Goal: Information Seeking & Learning: Learn about a topic

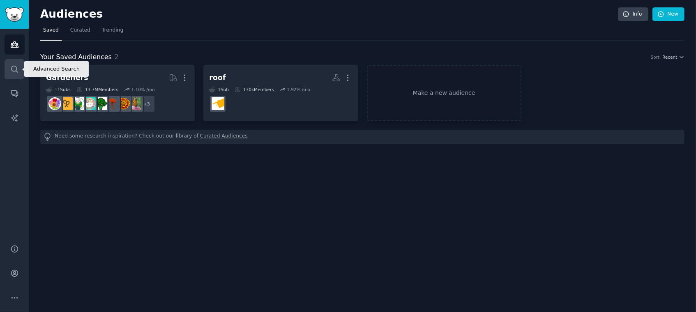
click at [20, 72] on link "Search" at bounding box center [15, 69] width 20 height 20
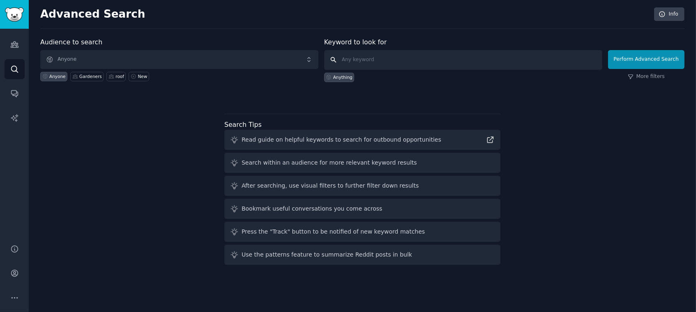
click at [391, 57] on input "text" at bounding box center [463, 60] width 278 height 20
type input "soccer"
click button "Perform Advanced Search" at bounding box center [646, 59] width 76 height 19
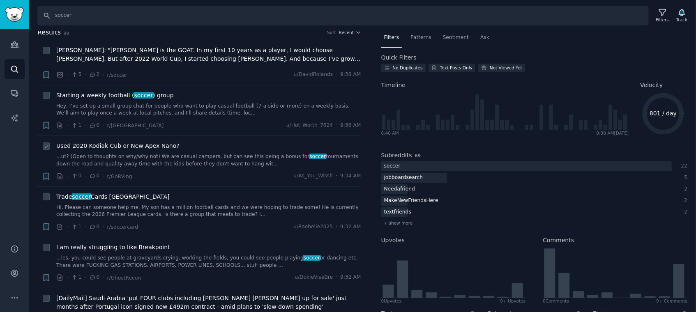
scroll to position [4, 0]
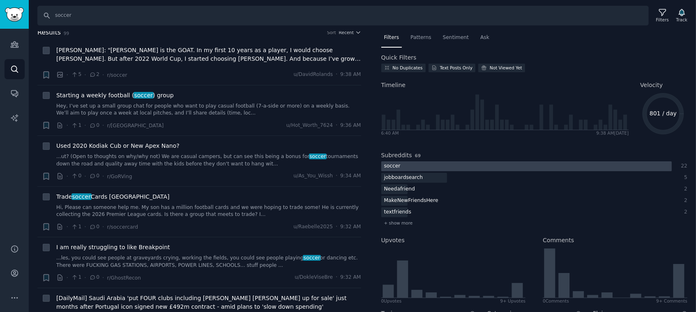
click at [431, 167] on div at bounding box center [527, 167] width 291 height 10
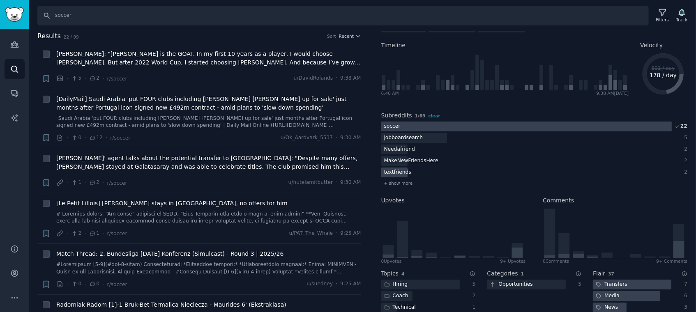
scroll to position [158, 0]
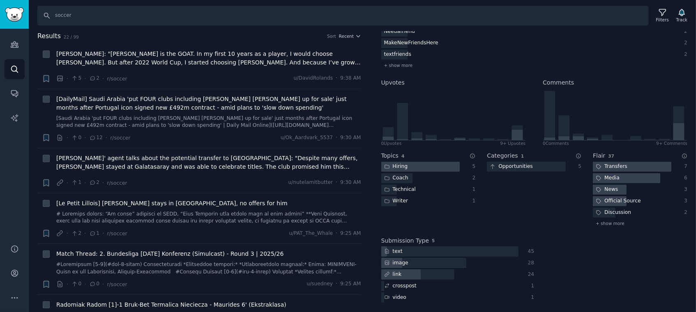
click at [415, 164] on div at bounding box center [421, 167] width 79 height 10
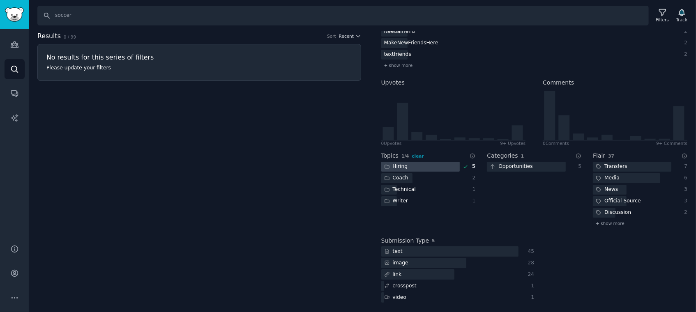
click at [425, 170] on div at bounding box center [421, 167] width 79 height 10
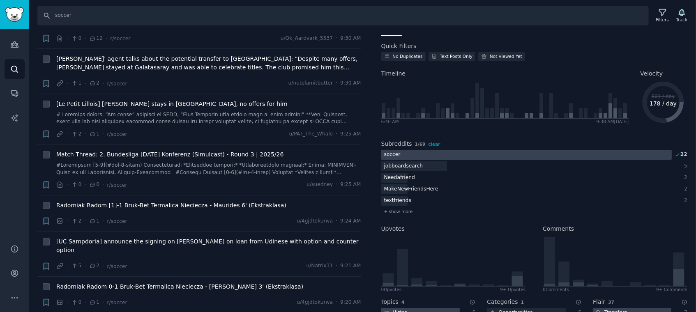
scroll to position [0, 0]
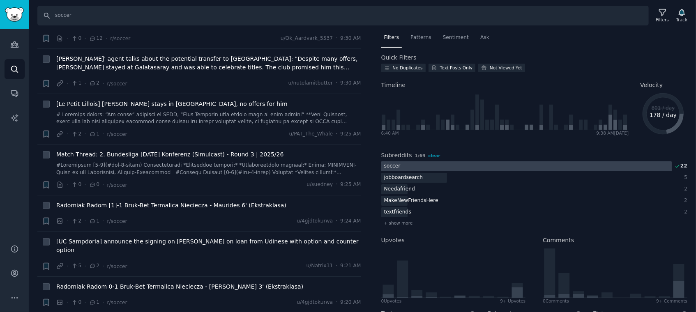
click at [398, 164] on div "soccer" at bounding box center [393, 167] width 22 height 10
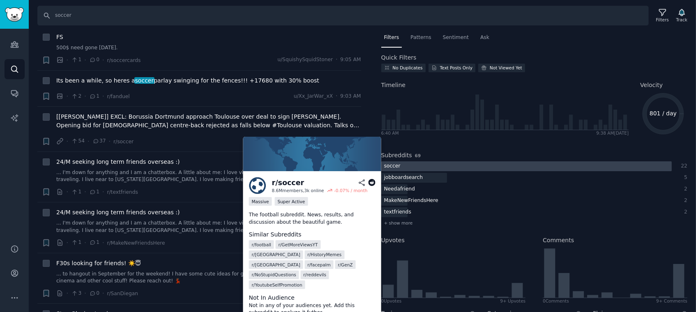
click at [418, 164] on div at bounding box center [527, 167] width 291 height 10
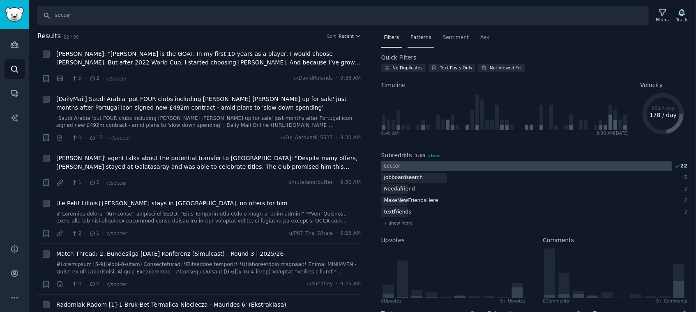
click at [419, 35] on span "Patterns" at bounding box center [421, 37] width 21 height 7
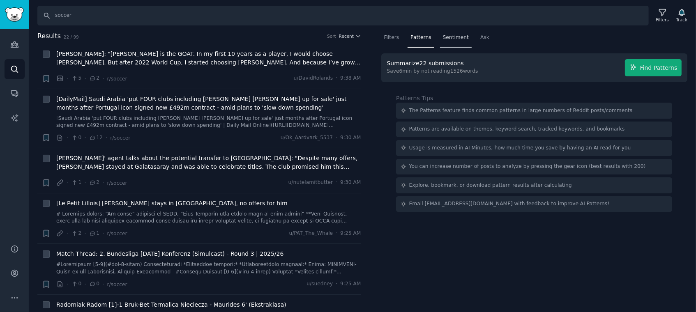
click at [453, 37] on span "Sentiment" at bounding box center [456, 37] width 26 height 7
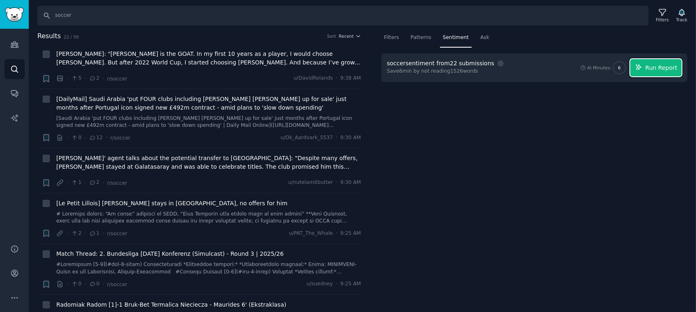
click at [638, 67] on button "Run Report" at bounding box center [656, 67] width 51 height 17
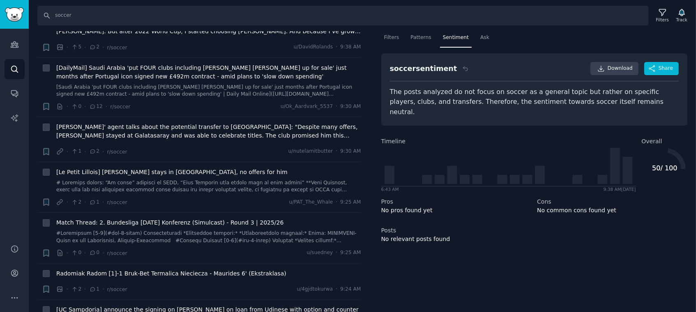
scroll to position [2, 0]
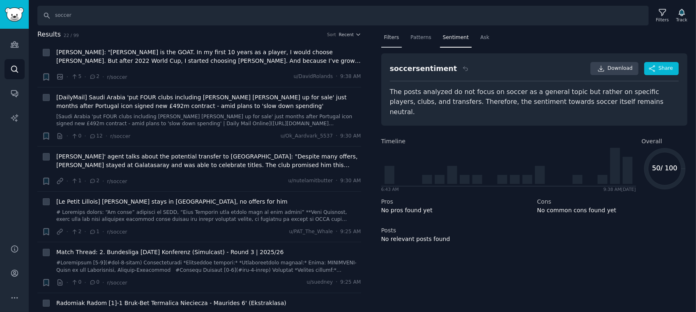
click at [389, 37] on span "Filters" at bounding box center [391, 37] width 15 height 7
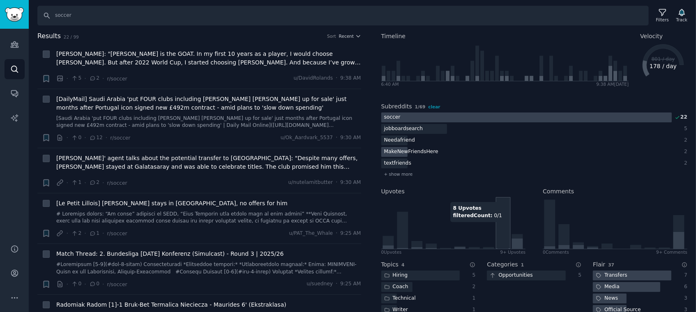
scroll to position [49, 0]
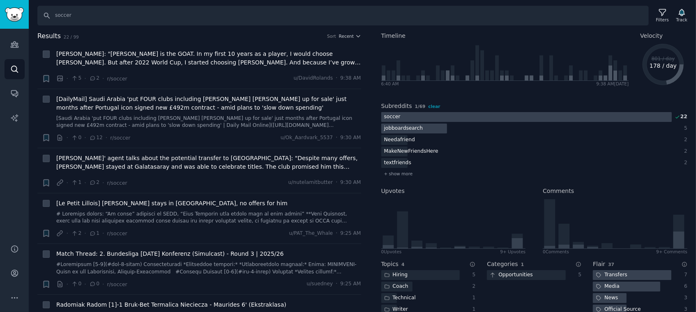
click at [404, 123] on div "jobboardsearch" at bounding box center [393, 117] width 22 height 10
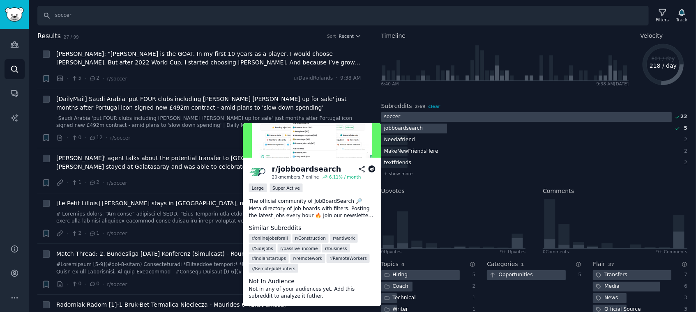
click at [423, 129] on div at bounding box center [415, 129] width 66 height 10
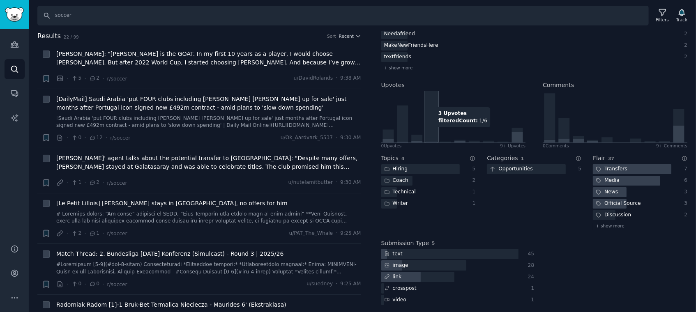
scroll to position [158, 0]
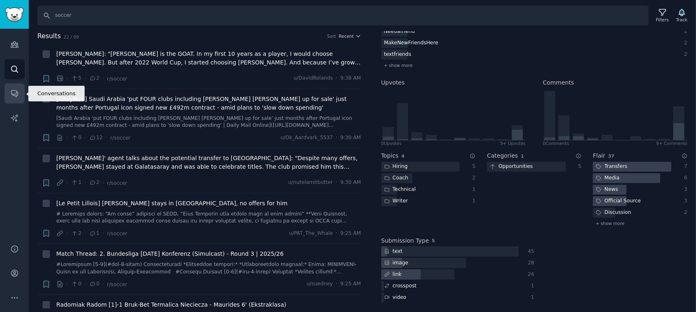
click at [18, 101] on link "Conversations" at bounding box center [15, 93] width 20 height 20
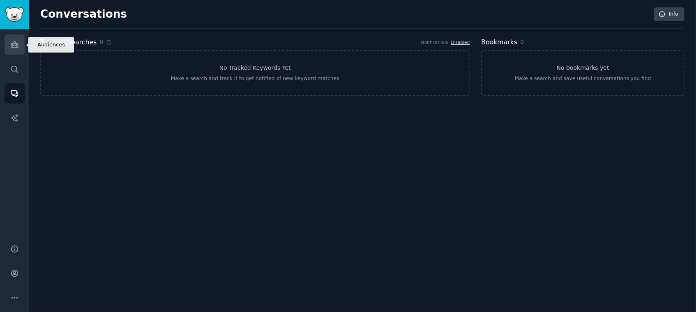
click at [20, 41] on link "Audiences" at bounding box center [15, 45] width 20 height 20
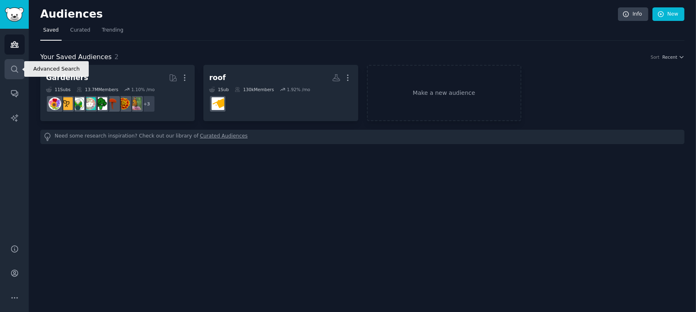
click at [15, 60] on link "Search" at bounding box center [15, 69] width 20 height 20
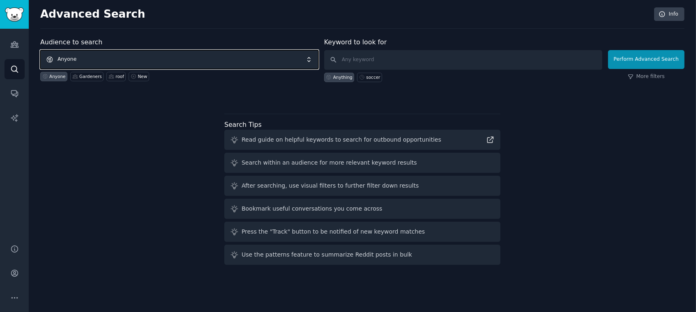
click at [139, 55] on span "Anyone" at bounding box center [179, 59] width 278 height 19
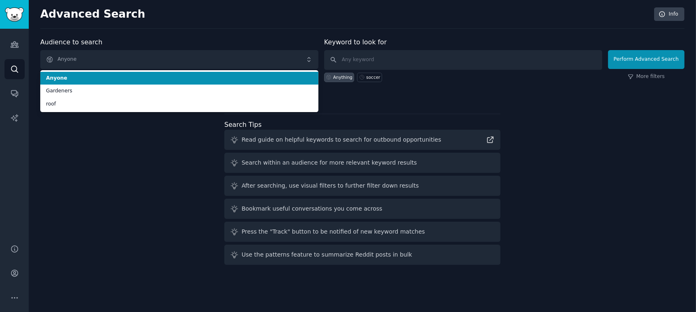
click at [138, 37] on div "Advanced Search Info Audience to search Anyone Anyone Gardeners roof Anyone Gar…" at bounding box center [363, 156] width 668 height 312
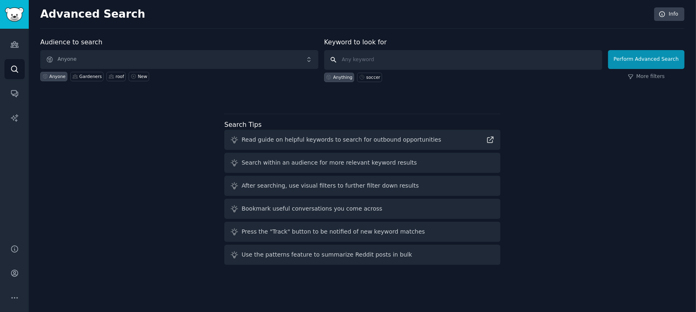
click at [345, 62] on input "text" at bounding box center [463, 60] width 278 height 20
type input "coaching"
click button "Perform Advanced Search" at bounding box center [646, 59] width 76 height 19
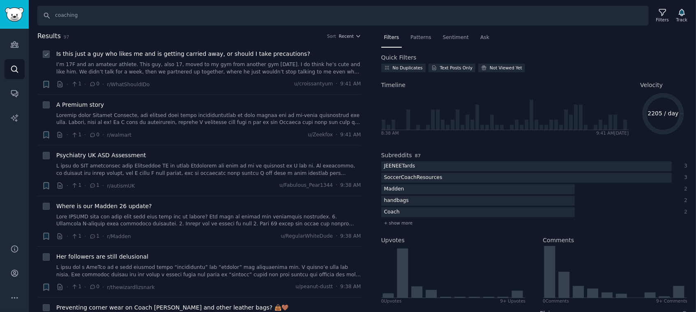
click at [204, 72] on link "I’m 17F and an amateur athlete. This guy, also 17, moved to my gym from another…" at bounding box center [208, 68] width 305 height 14
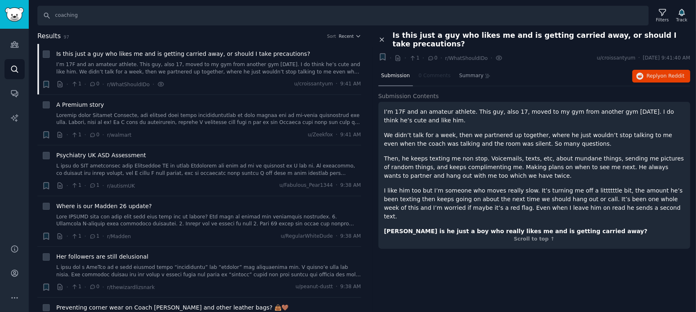
click at [385, 37] on icon at bounding box center [382, 39] width 7 height 7
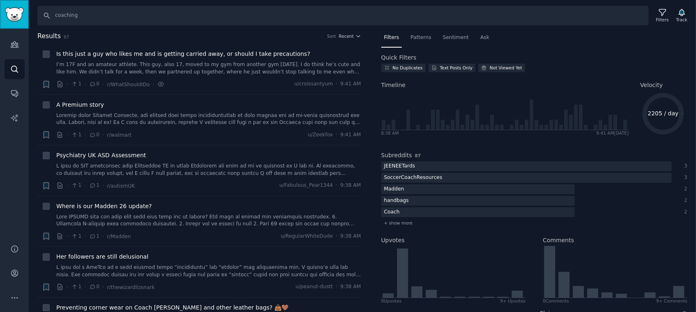
click at [16, 13] on img "Sidebar" at bounding box center [14, 14] width 19 height 14
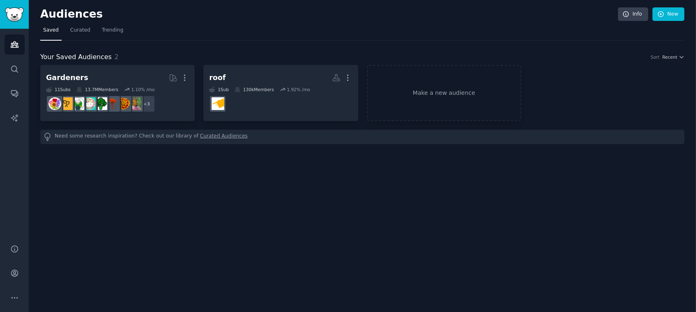
click at [94, 29] on nav "Saved Curated Trending" at bounding box center [362, 32] width 645 height 17
click at [102, 28] on span "Trending" at bounding box center [112, 30] width 21 height 7
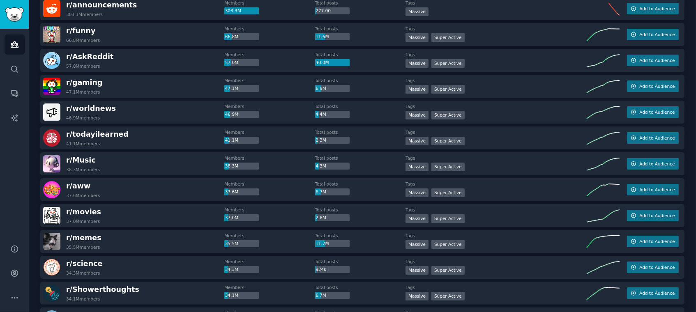
scroll to position [23, 0]
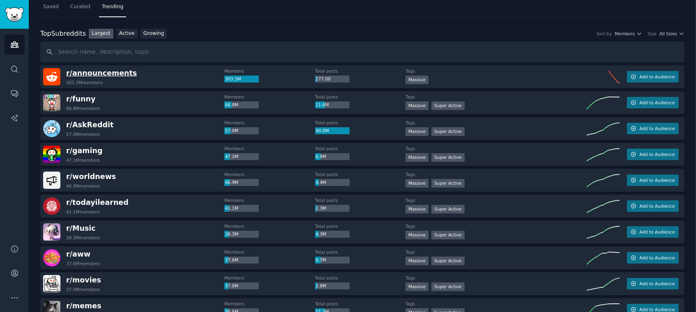
click at [79, 73] on span "r/ announcements" at bounding box center [101, 73] width 71 height 8
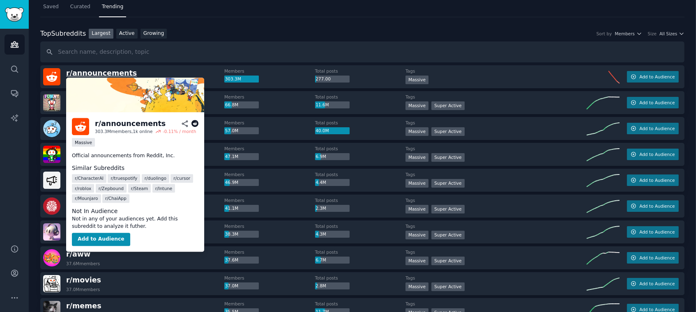
click at [81, 72] on span "r/ announcements" at bounding box center [101, 73] width 71 height 8
click at [82, 73] on span "r/ announcements" at bounding box center [101, 73] width 71 height 8
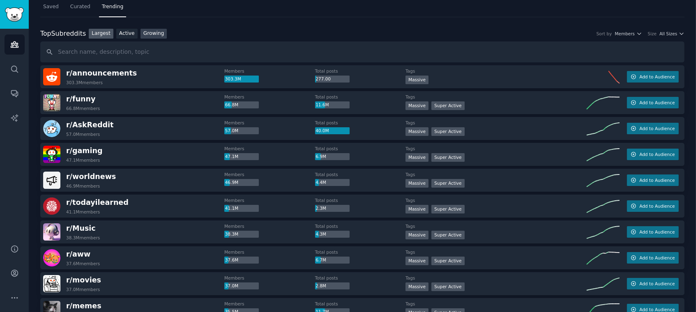
click at [143, 32] on link "Growing" at bounding box center [154, 34] width 27 height 10
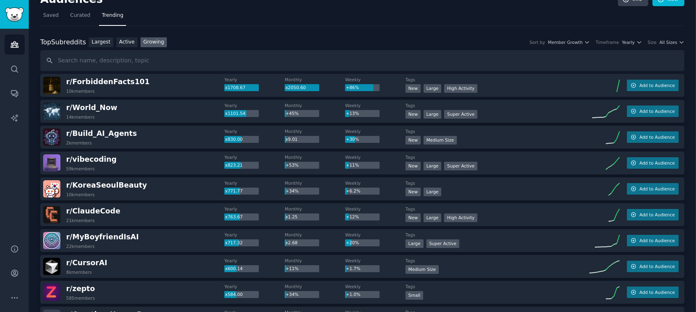
scroll to position [13, 0]
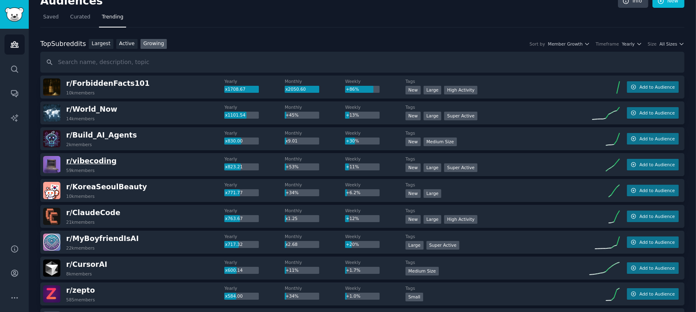
click at [83, 160] on span "r/ vibecoding" at bounding box center [91, 161] width 51 height 8
click at [86, 163] on span "r/ vibecoding" at bounding box center [91, 161] width 51 height 8
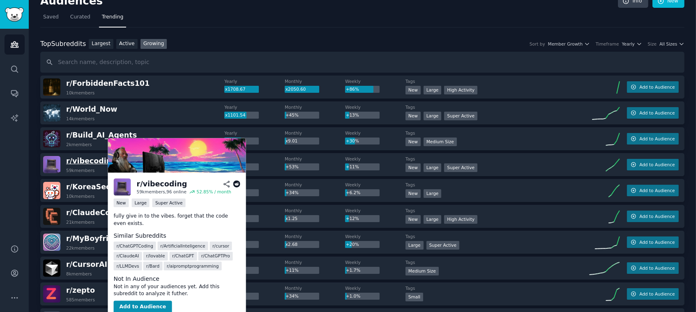
click at [86, 162] on span "r/ vibecoding" at bounding box center [91, 161] width 51 height 8
click at [81, 162] on span "r/ vibecoding" at bounding box center [91, 161] width 51 height 8
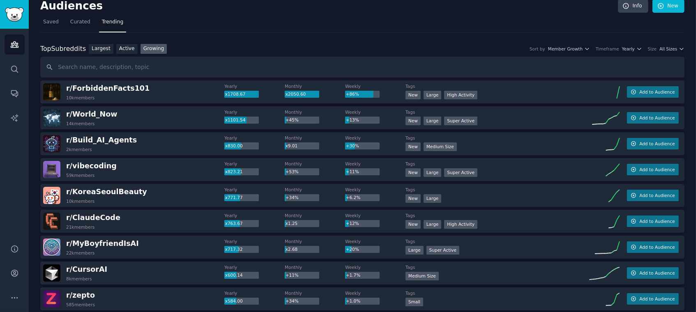
scroll to position [0, 0]
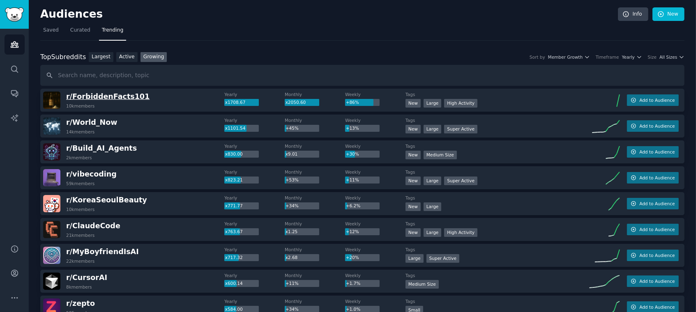
click at [114, 95] on span "r/ ForbiddenFacts101" at bounding box center [107, 97] width 83 height 8
click at [630, 103] on button "Add to Audience" at bounding box center [653, 101] width 52 height 12
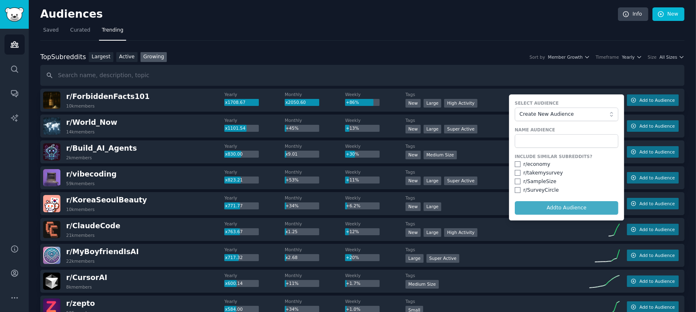
click at [542, 132] on label "Name Audience" at bounding box center [567, 130] width 104 height 6
click at [541, 137] on input "text" at bounding box center [567, 141] width 104 height 14
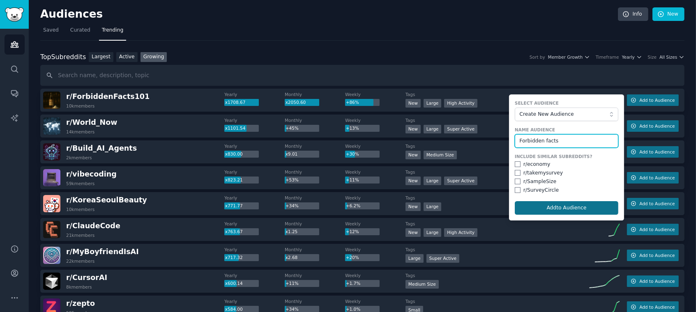
type input "Forbidden facts"
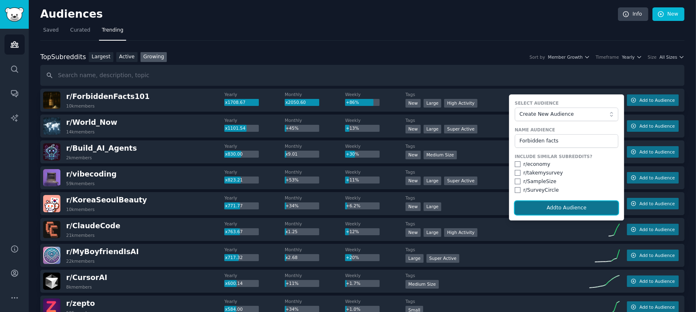
click at [550, 210] on button "Add to Audience" at bounding box center [567, 208] width 104 height 14
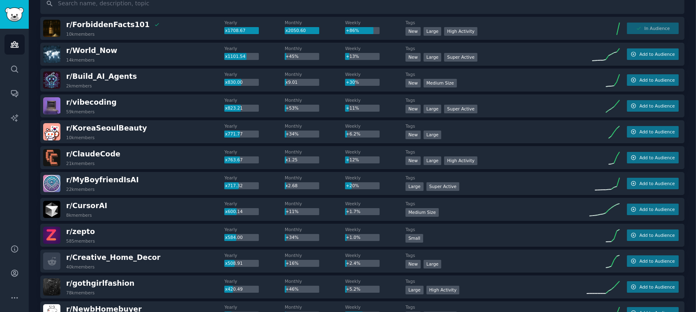
scroll to position [66, 0]
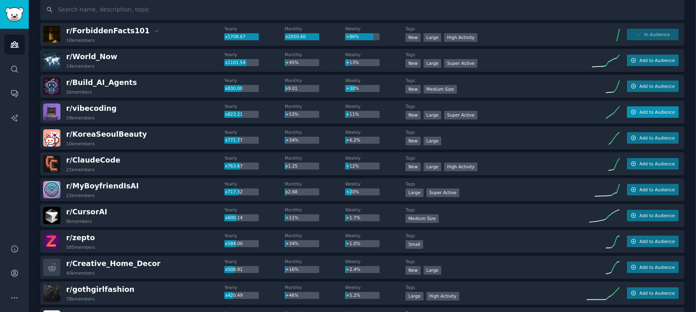
click at [641, 111] on span "Add to Audience" at bounding box center [657, 112] width 35 height 6
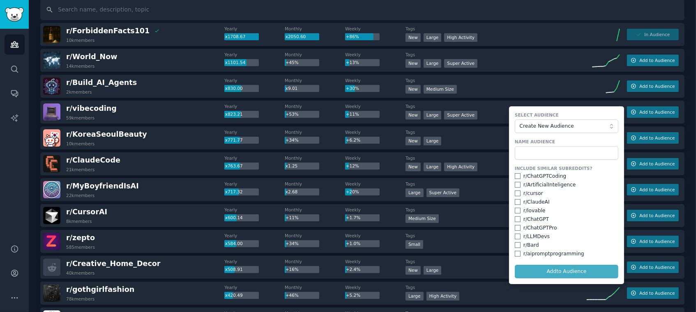
click at [560, 270] on form "Select Audience Create New Audience Name Audience Include Similar Subreddits? r…" at bounding box center [566, 195] width 115 height 178
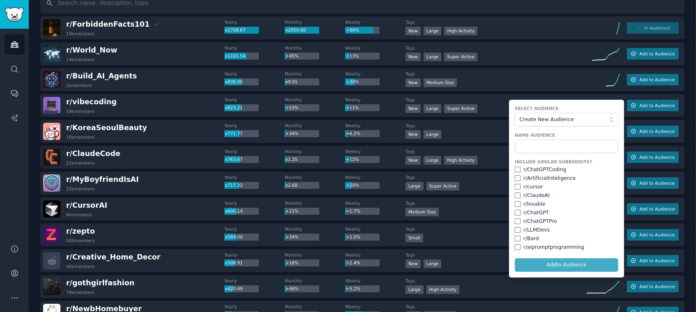
scroll to position [60, 0]
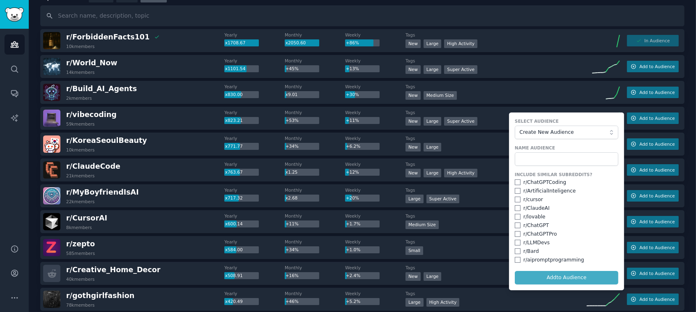
click at [553, 274] on form "Select Audience Create New Audience Name Audience Include Similar Subreddits? r…" at bounding box center [566, 202] width 115 height 178
click at [538, 160] on input "text" at bounding box center [567, 160] width 104 height 14
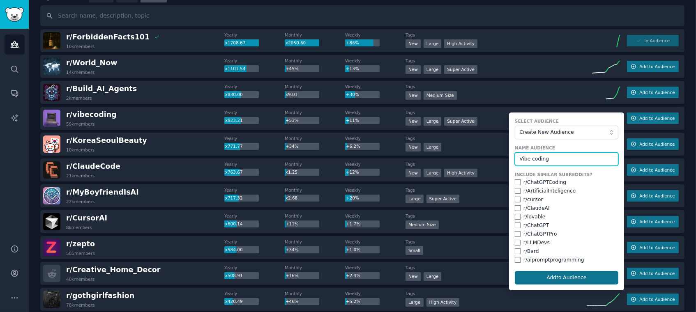
type input "Vibe coding"
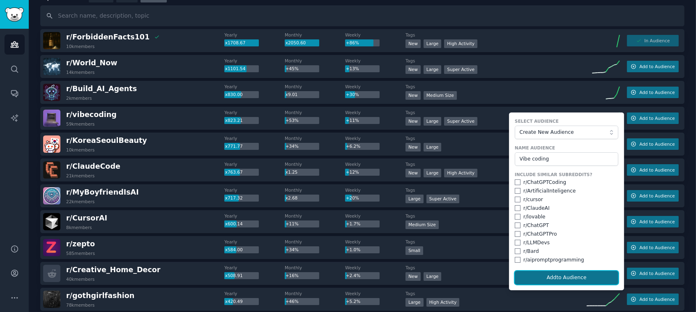
click at [544, 280] on button "Add to Audience" at bounding box center [567, 278] width 104 height 14
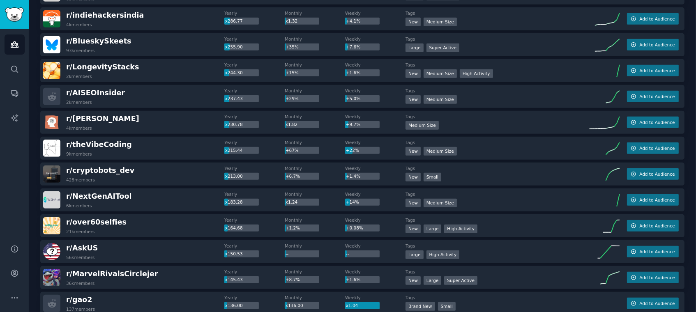
scroll to position [444, 0]
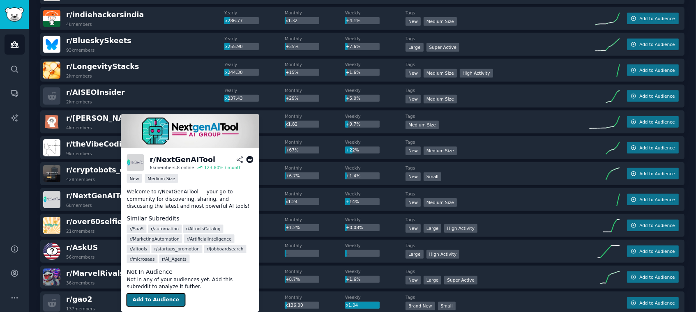
click at [154, 303] on button "Add to Audience" at bounding box center [156, 300] width 58 height 13
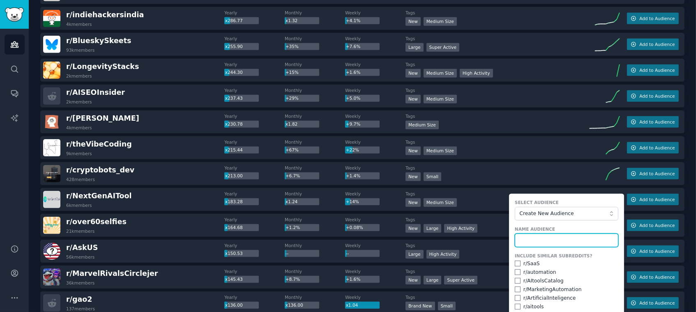
click at [537, 241] on input "text" at bounding box center [567, 241] width 104 height 14
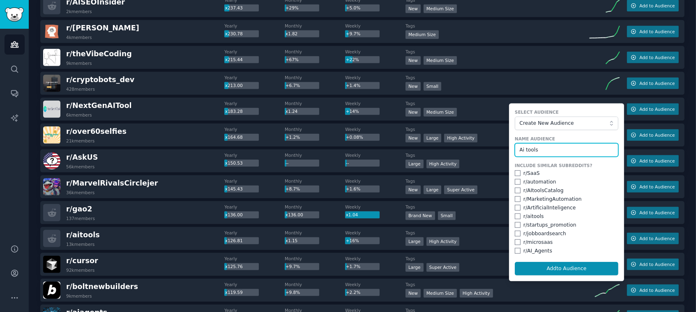
scroll to position [548, 0]
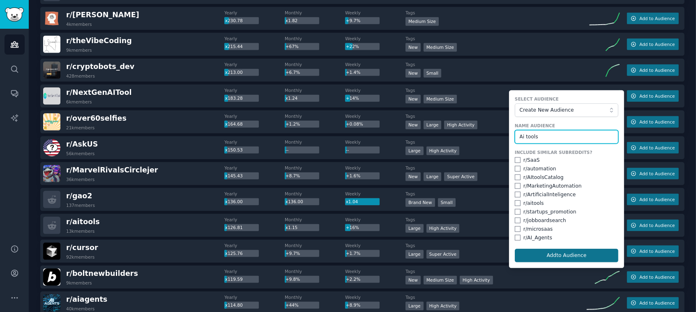
type input "Ai tools"
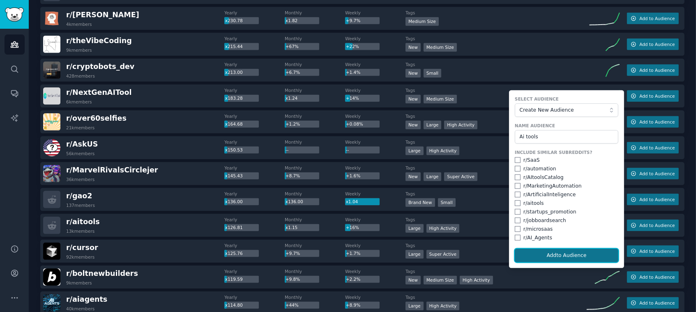
click at [560, 255] on button "Add to Audience" at bounding box center [567, 256] width 104 height 14
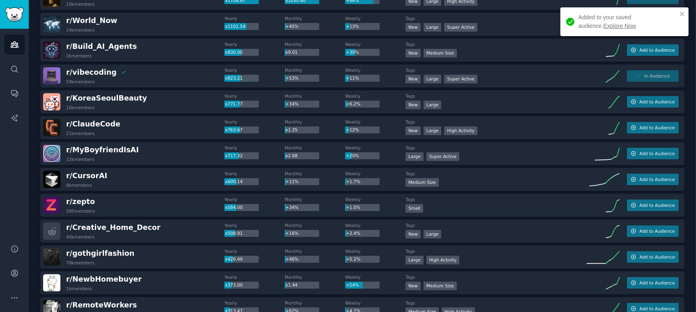
scroll to position [0, 0]
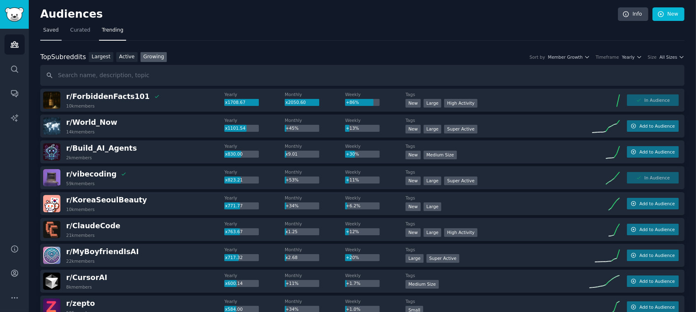
click at [48, 32] on span "Saved" at bounding box center [51, 30] width 16 height 7
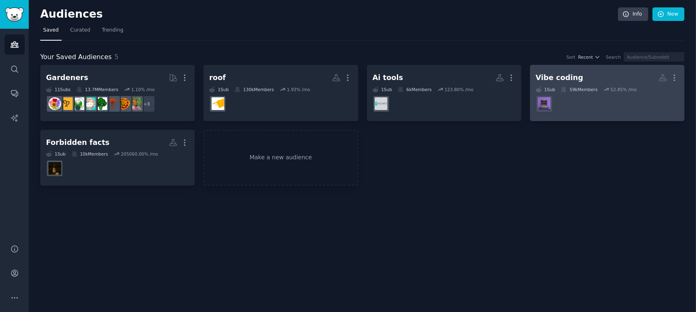
click at [552, 79] on div "Vibe coding" at bounding box center [560, 78] width 48 height 10
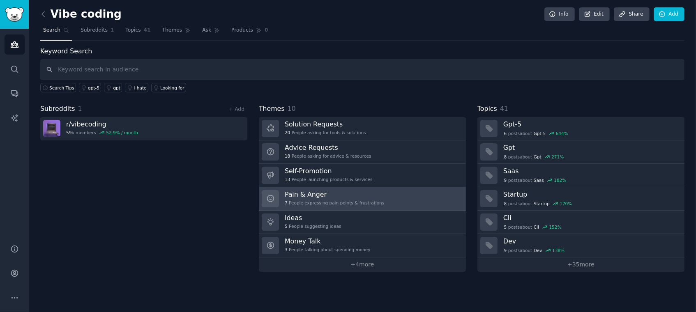
click at [343, 190] on h3 "Pain & Anger" at bounding box center [334, 194] width 99 height 9
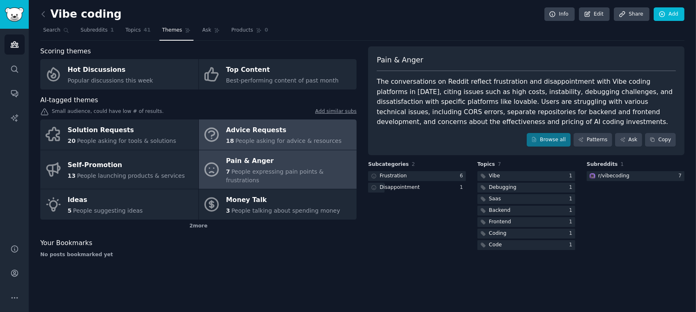
click at [252, 132] on div "Advice Requests" at bounding box center [284, 130] width 116 height 13
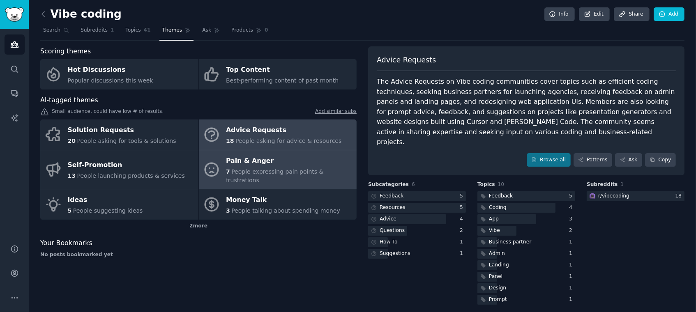
click at [275, 164] on div "Pain & Anger" at bounding box center [289, 161] width 127 height 13
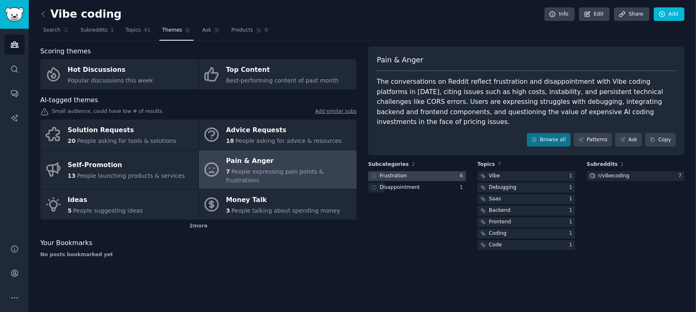
click at [405, 171] on div "Frustration" at bounding box center [388, 176] width 40 height 10
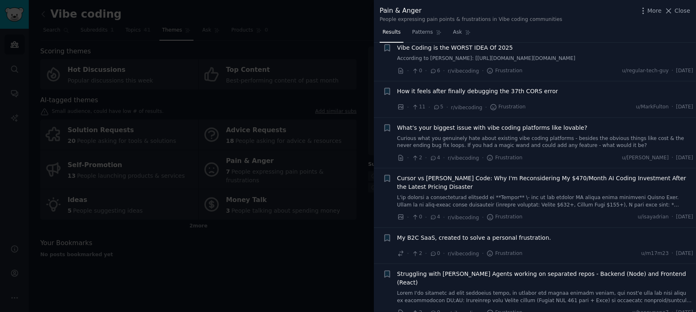
scroll to position [20, 0]
click at [305, 229] on div at bounding box center [348, 156] width 696 height 312
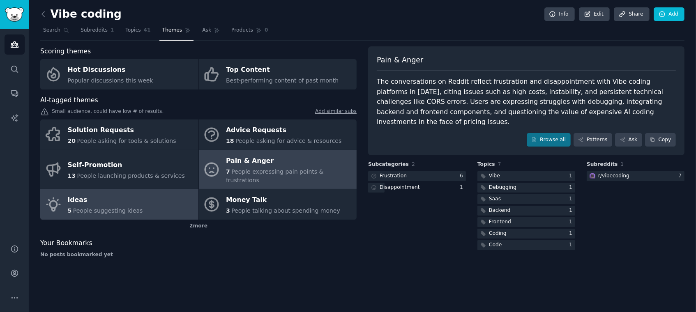
click at [155, 199] on link "Ideas 5 People suggesting ideas" at bounding box center [119, 205] width 158 height 30
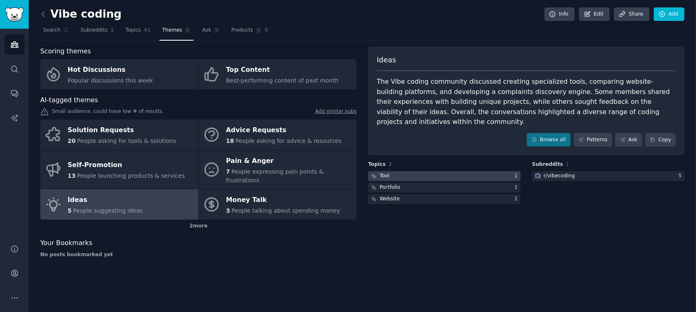
click at [414, 171] on div at bounding box center [444, 176] width 153 height 10
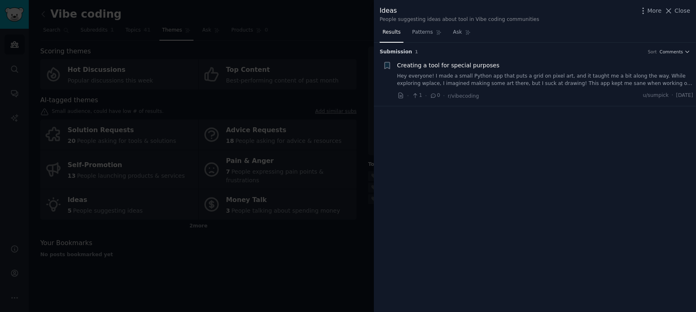
click at [575, 78] on link "Hey everyone! I made a small Python app that puts a grid on pixel art, and it t…" at bounding box center [546, 80] width 296 height 14
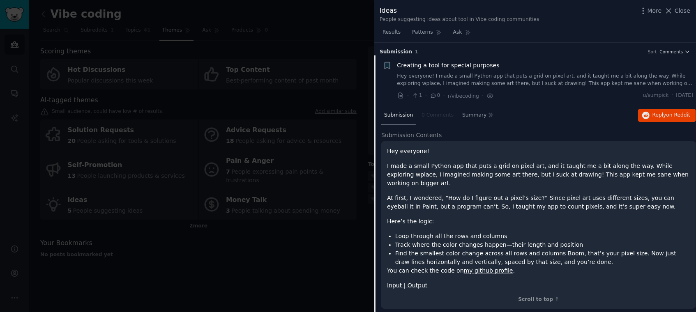
click at [290, 217] on div at bounding box center [348, 156] width 696 height 312
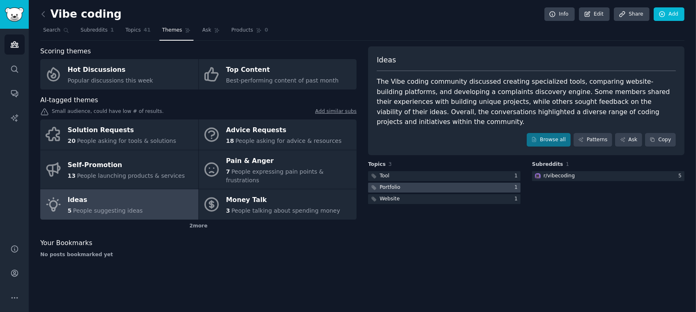
click at [467, 183] on div at bounding box center [444, 188] width 153 height 10
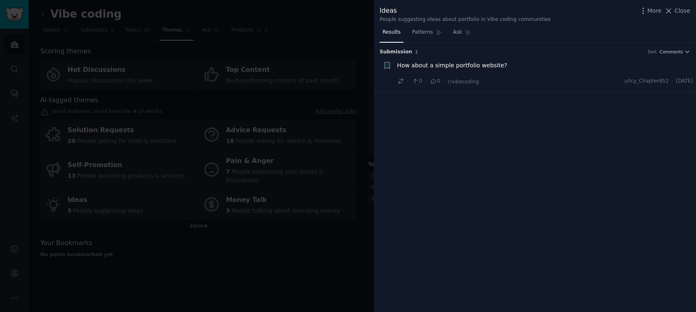
click at [224, 187] on div at bounding box center [348, 156] width 696 height 312
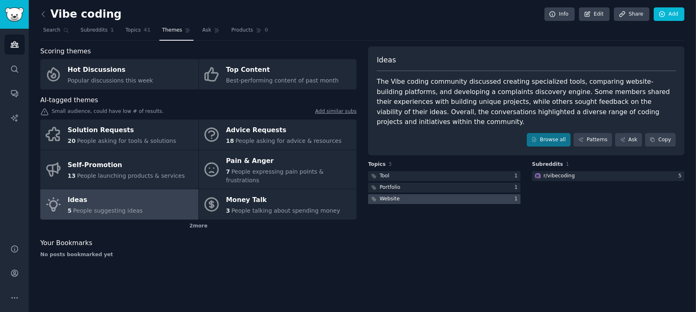
click at [415, 194] on div at bounding box center [444, 199] width 153 height 10
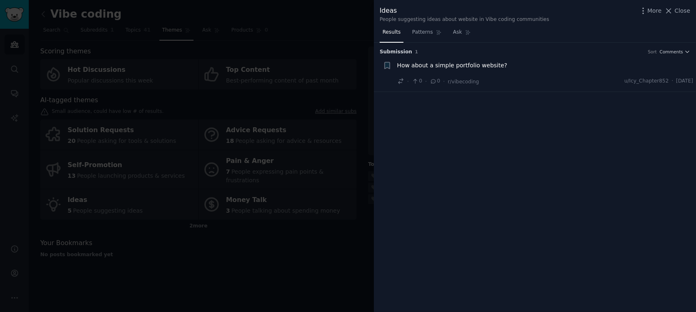
click at [278, 238] on div at bounding box center [348, 156] width 696 height 312
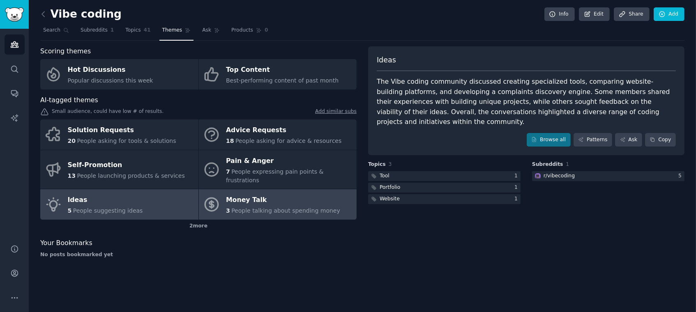
click at [281, 208] on span "People talking about spending money" at bounding box center [285, 211] width 109 height 7
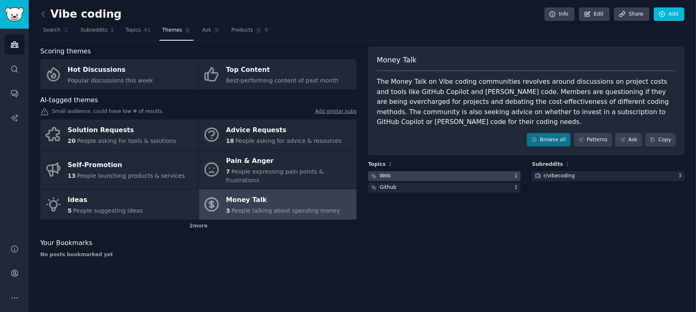
click at [407, 171] on div at bounding box center [444, 176] width 153 height 10
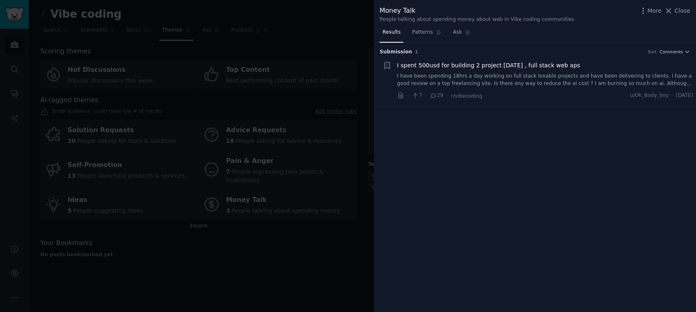
click at [318, 196] on div at bounding box center [348, 156] width 696 height 312
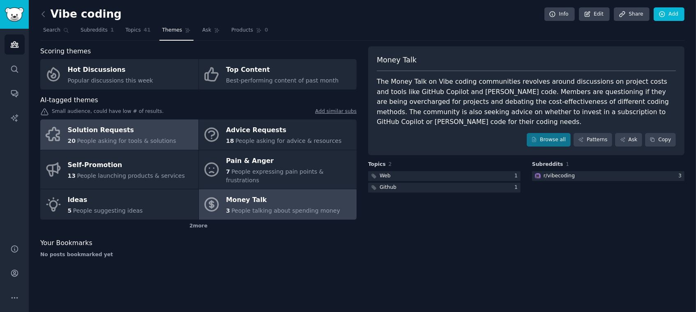
click at [102, 126] on div "Solution Requests" at bounding box center [122, 130] width 109 height 13
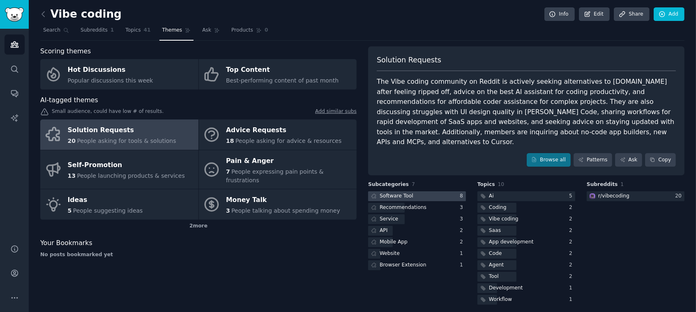
click at [404, 193] on div "Software Tool" at bounding box center [397, 196] width 34 height 7
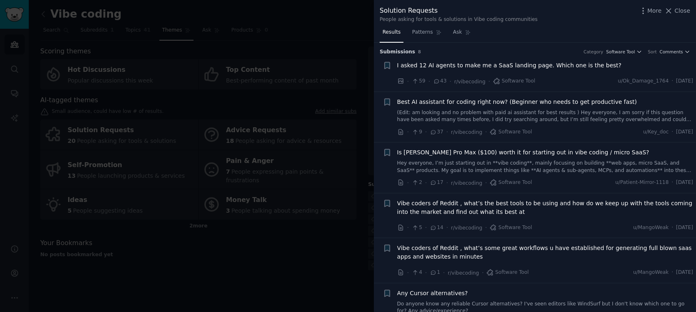
click at [351, 205] on div at bounding box center [348, 156] width 696 height 312
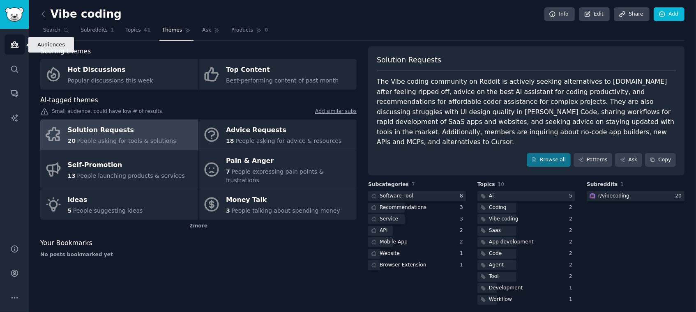
click at [10, 48] on icon "Sidebar" at bounding box center [14, 44] width 9 height 9
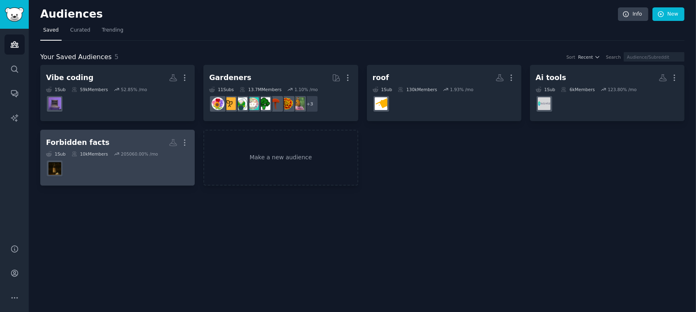
click at [112, 139] on h2 "Forbidden facts More" at bounding box center [117, 143] width 143 height 14
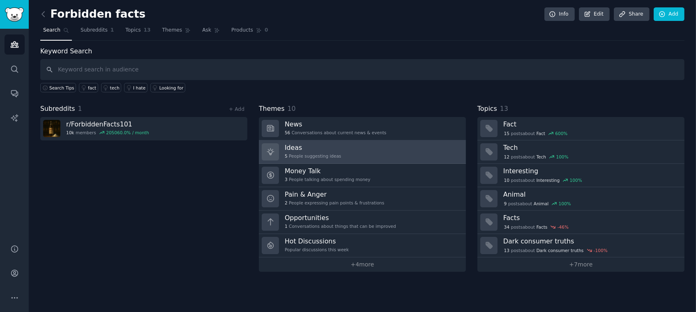
click at [324, 141] on link "Ideas 5 People suggesting ideas" at bounding box center [362, 152] width 207 height 23
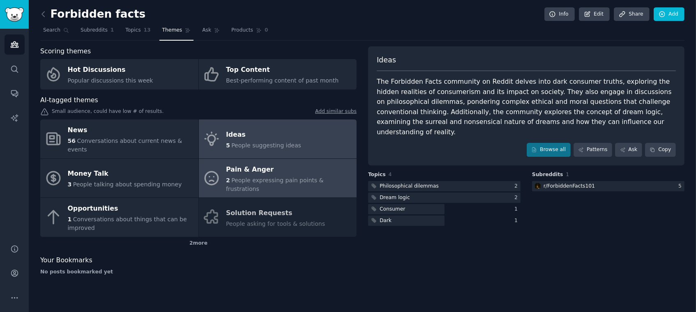
click at [246, 176] on link "Pain & Anger 2 People expressing pain points & frustrations" at bounding box center [278, 178] width 158 height 39
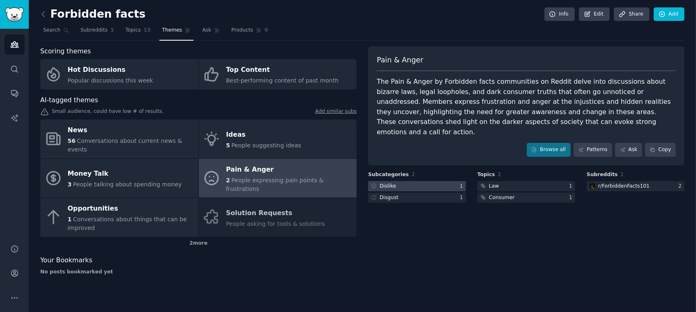
click at [424, 181] on div at bounding box center [417, 186] width 98 height 10
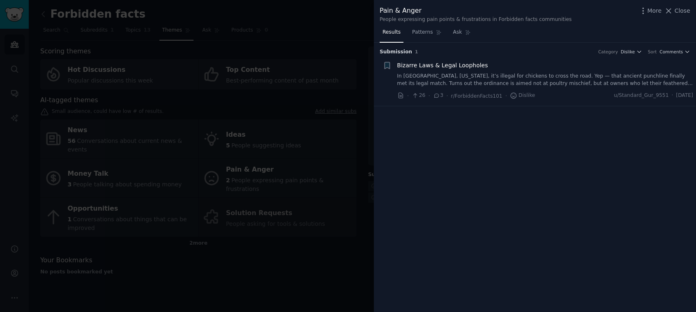
click at [309, 210] on div at bounding box center [348, 156] width 696 height 312
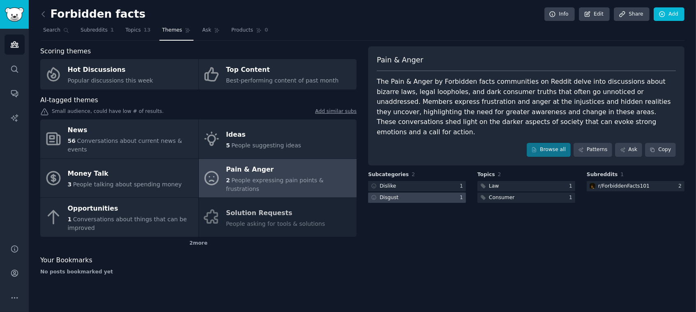
click at [393, 194] on div "Disgust" at bounding box center [389, 197] width 19 height 7
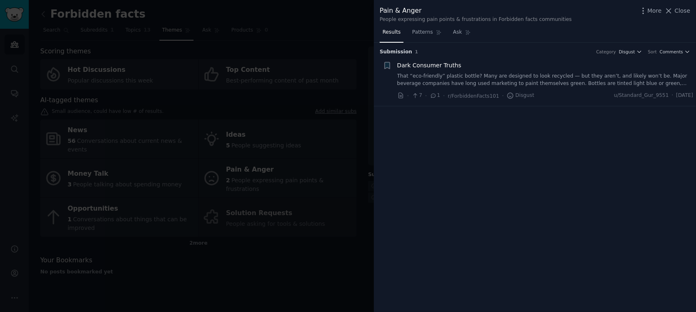
click at [214, 234] on div at bounding box center [348, 156] width 696 height 312
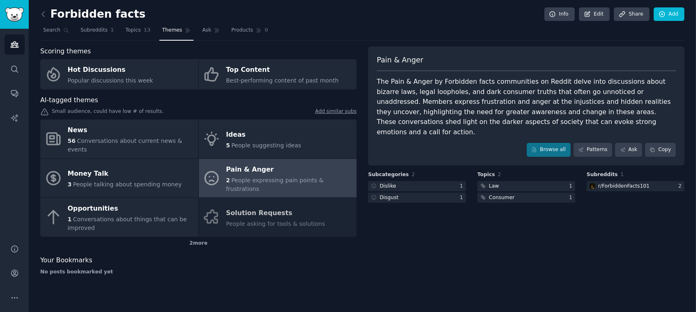
click at [282, 164] on div "Pain & Anger" at bounding box center [289, 169] width 127 height 13
click at [414, 193] on div at bounding box center [417, 198] width 98 height 10
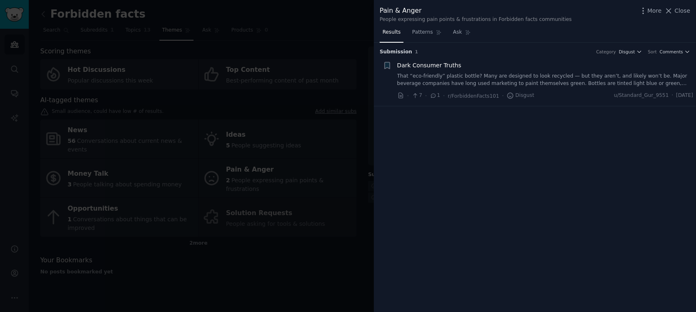
click at [275, 145] on div at bounding box center [348, 156] width 696 height 312
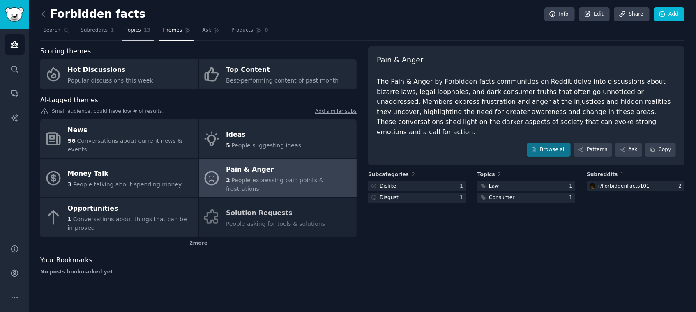
click at [132, 32] on span "Topics" at bounding box center [132, 30] width 15 height 7
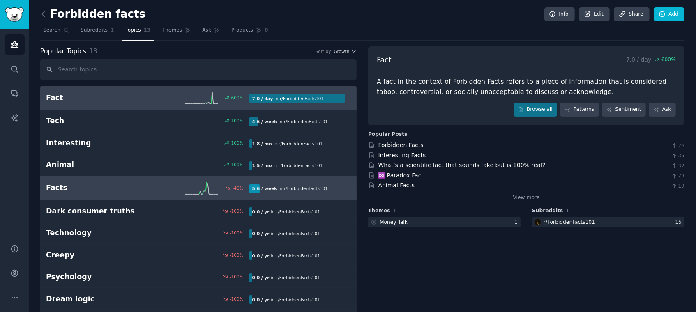
scroll to position [74, 0]
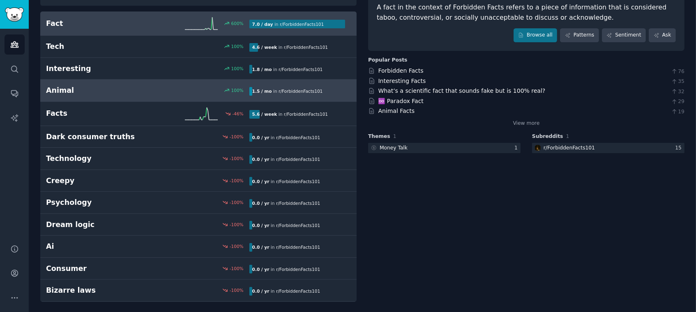
click at [127, 89] on h2 "Animal" at bounding box center [97, 91] width 102 height 10
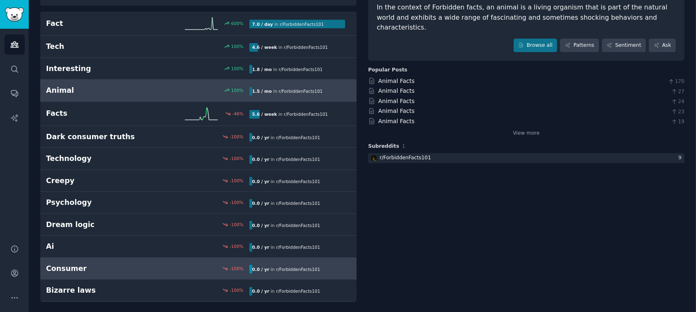
click at [65, 270] on h2 "Consumer" at bounding box center [97, 269] width 102 height 10
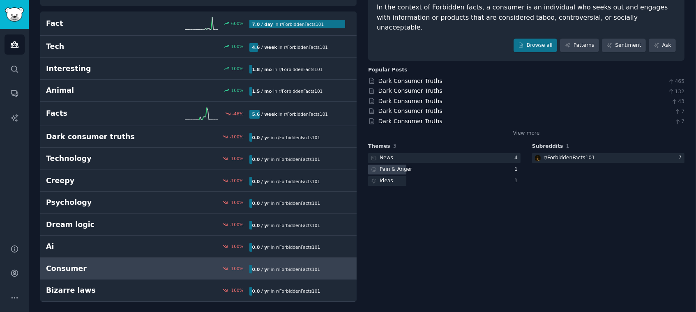
click at [395, 166] on div "Pain & Anger" at bounding box center [396, 169] width 32 height 7
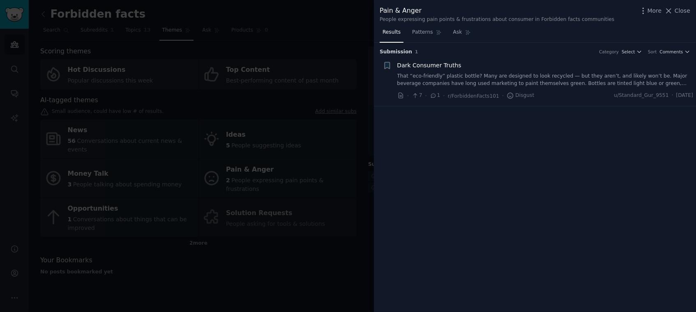
click at [337, 154] on div at bounding box center [348, 156] width 696 height 312
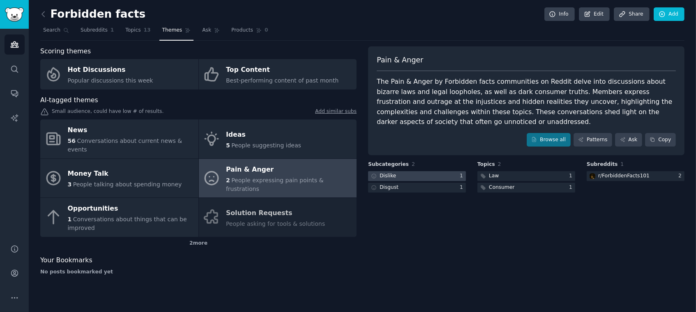
click at [426, 174] on div at bounding box center [417, 176] width 98 height 10
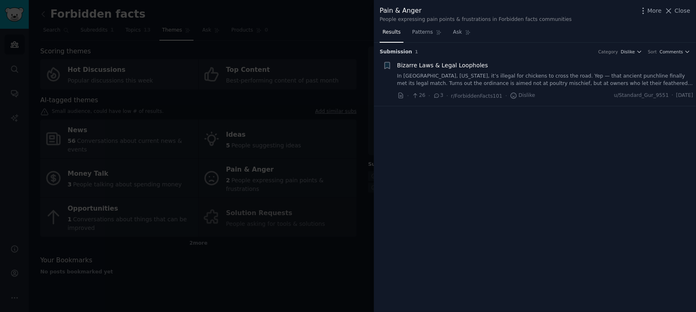
click at [307, 234] on div at bounding box center [348, 156] width 696 height 312
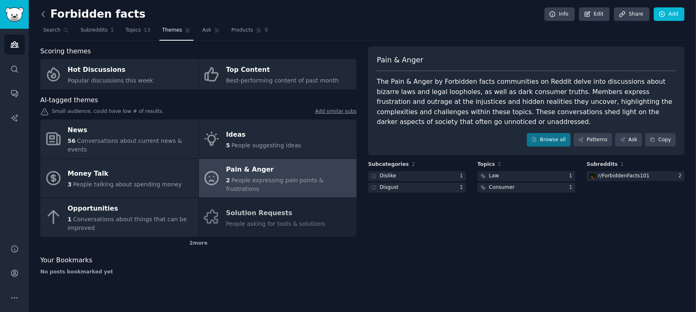
click at [44, 10] on icon at bounding box center [43, 14] width 9 height 9
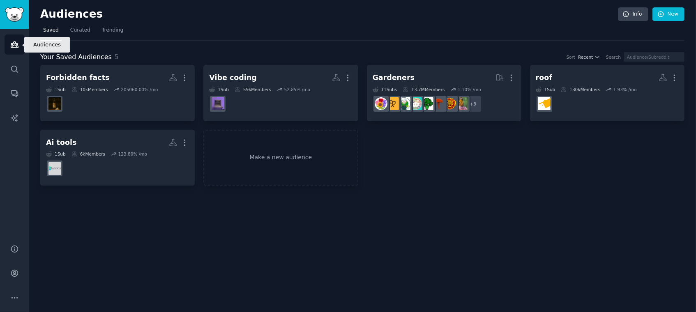
click at [12, 39] on link "Audiences" at bounding box center [15, 45] width 20 height 20
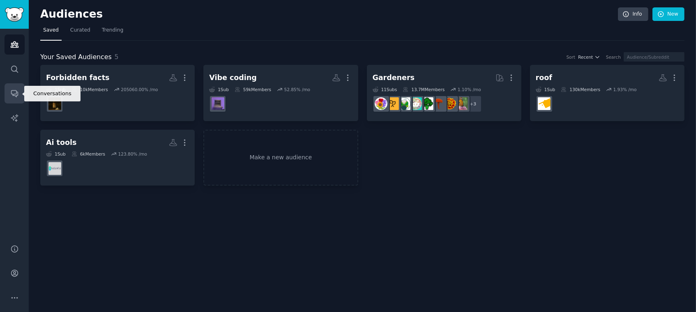
click at [16, 92] on icon "Sidebar" at bounding box center [14, 94] width 7 height 7
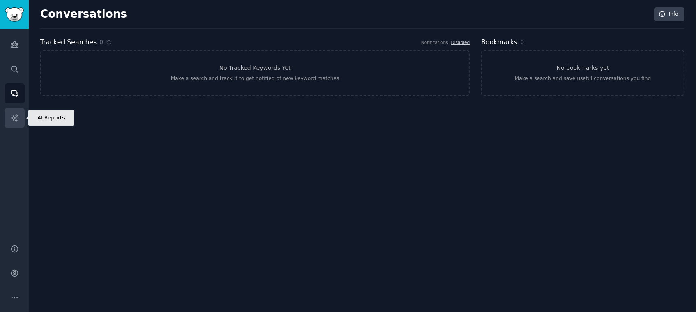
click at [9, 112] on link "AI Reports" at bounding box center [15, 118] width 20 height 20
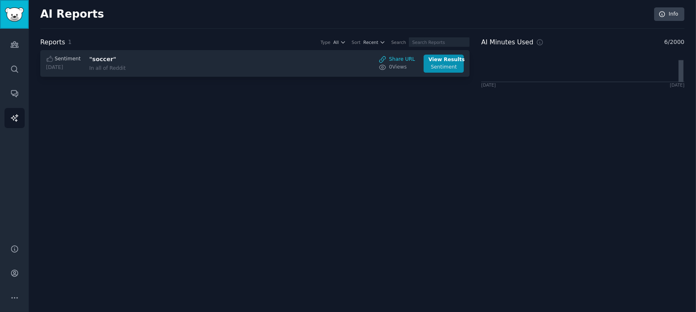
click at [12, 18] on img "Sidebar" at bounding box center [14, 14] width 19 height 14
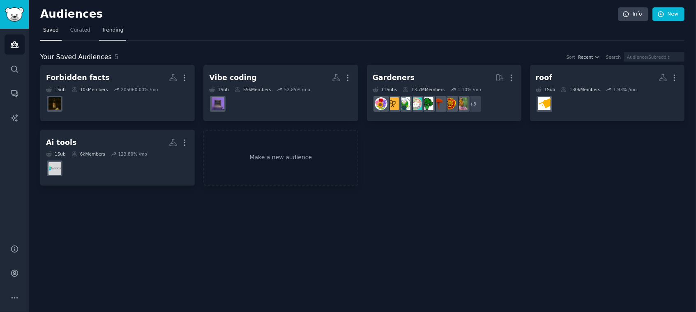
click at [109, 30] on span "Trending" at bounding box center [112, 30] width 21 height 7
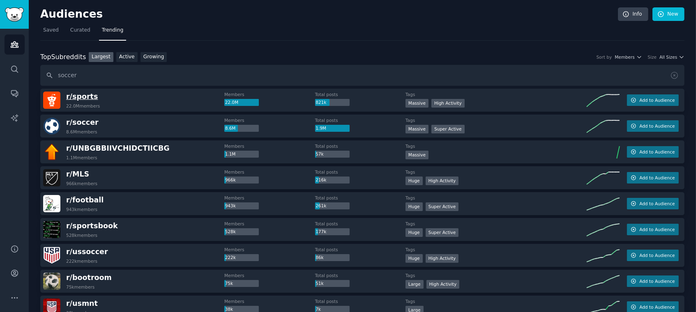
click at [87, 97] on span "r/ sports" at bounding box center [82, 97] width 32 height 8
click at [71, 69] on input "soccer" at bounding box center [362, 75] width 645 height 21
type input "diy"
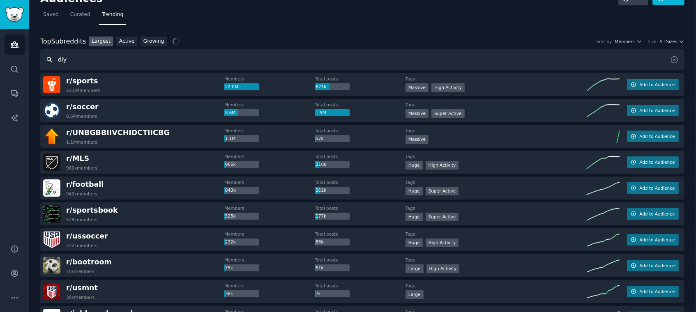
scroll to position [8, 0]
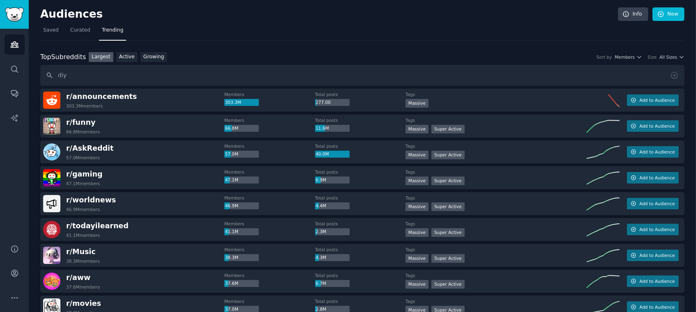
type input "diy"
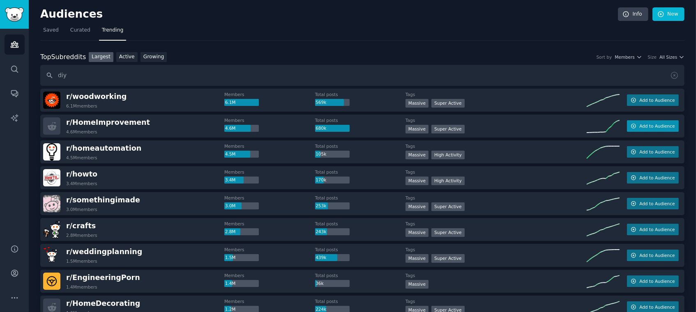
click at [658, 125] on span "Add to Audience" at bounding box center [657, 126] width 35 height 6
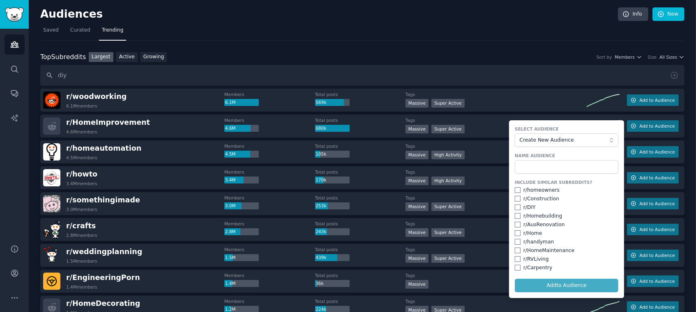
click at [544, 288] on form "Select Audience Create New Audience Name Audience Include Similar Subreddits? r…" at bounding box center [566, 209] width 115 height 178
click at [540, 162] on input "text" at bounding box center [567, 167] width 104 height 14
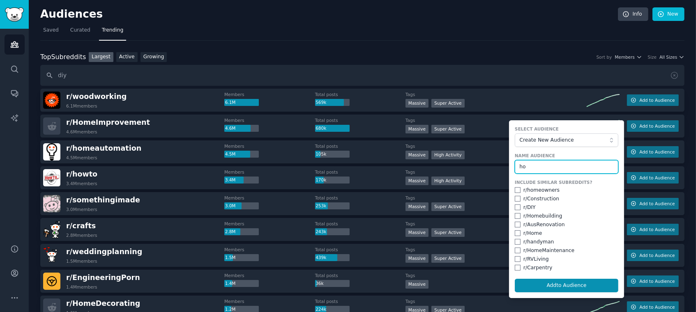
type input "h"
type input "homeimprovement"
click at [516, 197] on input "checkbox" at bounding box center [518, 199] width 6 height 6
checkbox input "true"
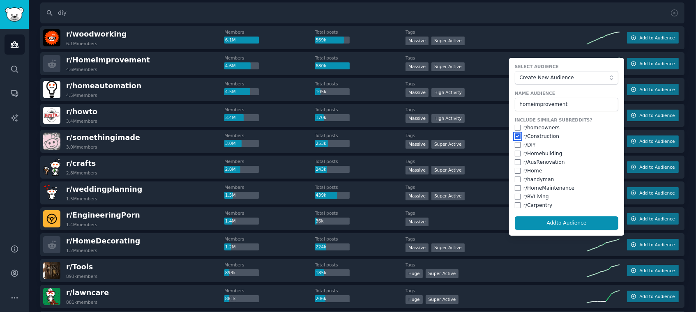
scroll to position [72, 0]
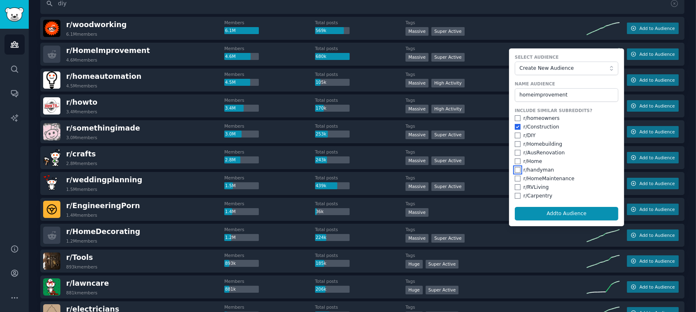
click at [516, 169] on input "checkbox" at bounding box center [518, 170] width 6 height 6
checkbox input "true"
click at [515, 154] on input "checkbox" at bounding box center [518, 153] width 6 height 6
checkbox input "true"
click at [532, 214] on button "Add to Audience" at bounding box center [567, 214] width 104 height 14
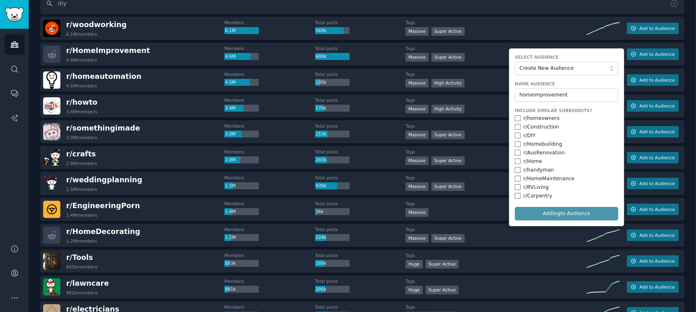
checkbox input "false"
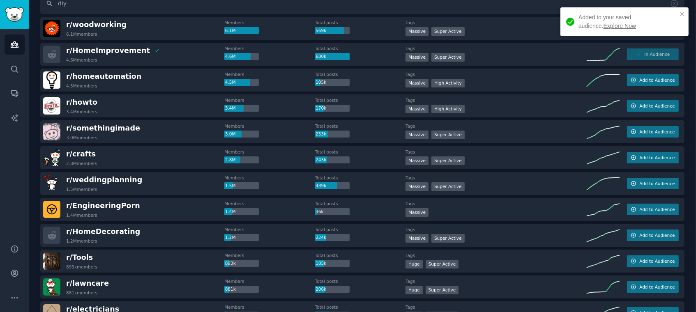
click at [604, 27] on link "Explore Now" at bounding box center [620, 26] width 32 height 7
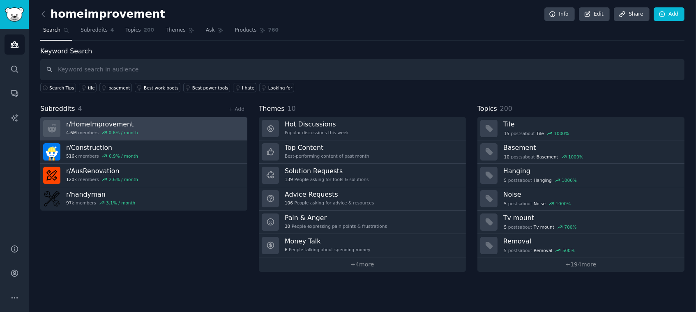
click at [192, 130] on link "r/ HomeImprovement 4.6M members 0.6 % / month" at bounding box center [143, 128] width 207 height 23
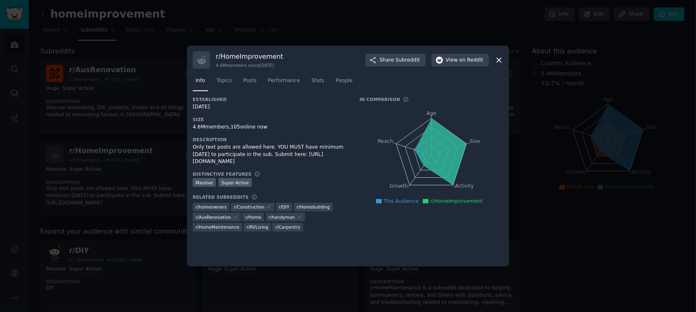
click at [499, 61] on icon at bounding box center [499, 60] width 9 height 9
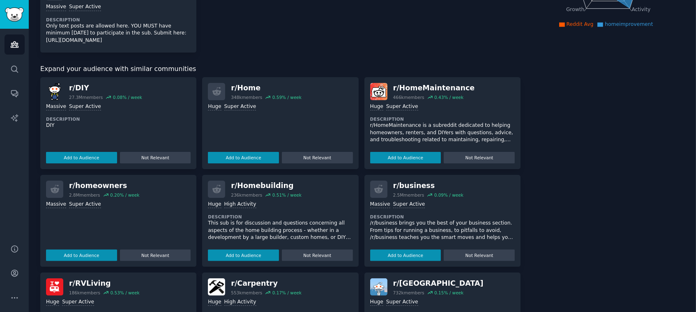
scroll to position [163, 0]
click at [89, 188] on div "r/ homeowners" at bounding box center [104, 186] width 70 height 10
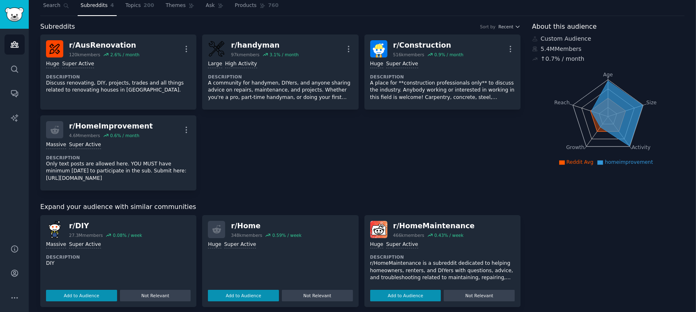
scroll to position [0, 0]
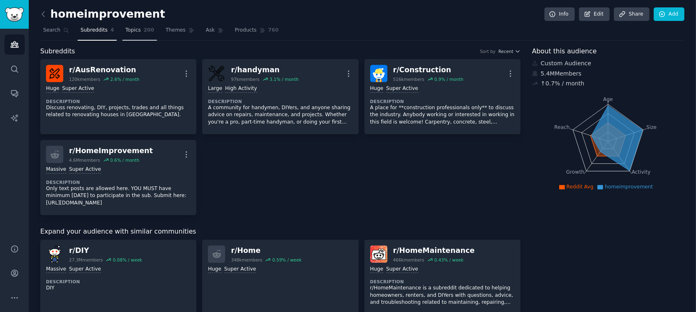
click at [137, 32] on link "Topics 200" at bounding box center [140, 32] width 35 height 17
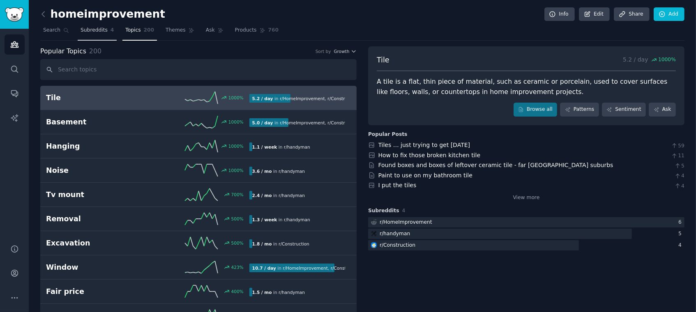
click at [90, 30] on span "Subreddits" at bounding box center [94, 30] width 27 height 7
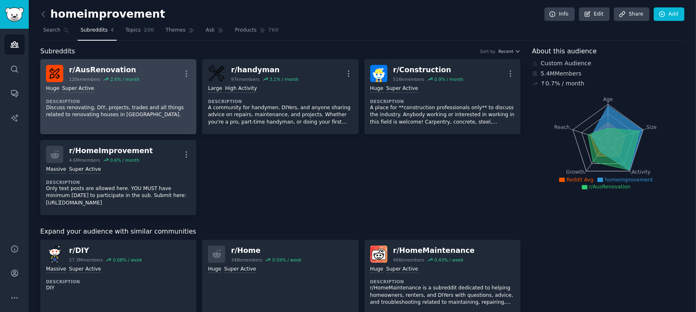
click at [111, 113] on p "Discuss renovating, DIY, projects, trades and all things related to renovating …" at bounding box center [118, 111] width 145 height 14
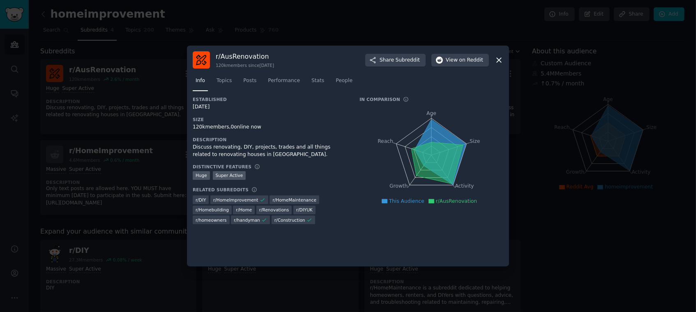
click at [502, 62] on icon at bounding box center [499, 60] width 9 height 9
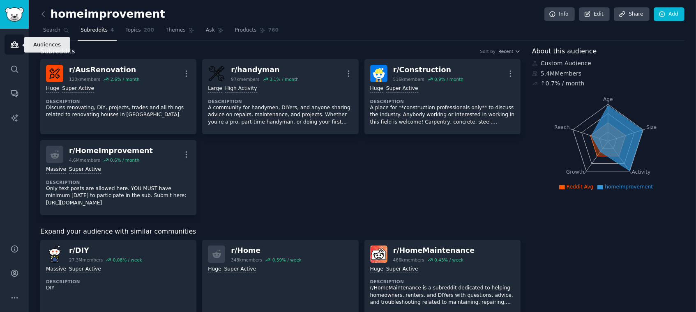
click at [12, 40] on icon "Sidebar" at bounding box center [14, 44] width 9 height 9
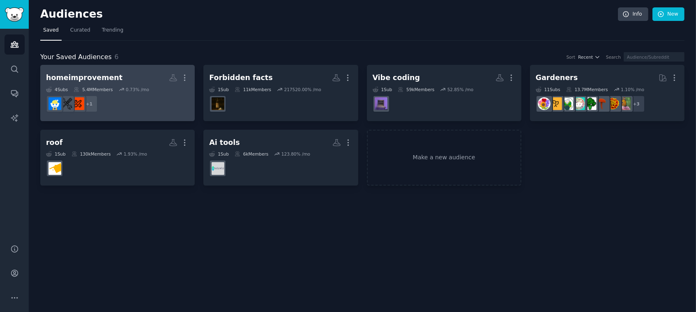
click at [83, 79] on div "homeimprovement" at bounding box center [84, 78] width 76 height 10
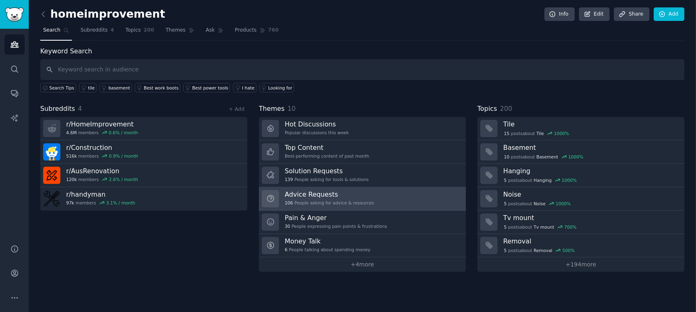
click at [367, 199] on link "Advice Requests 106 People asking for advice & resources" at bounding box center [362, 198] width 207 height 23
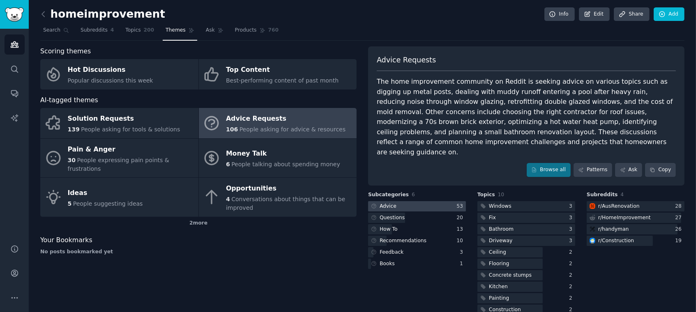
click at [404, 201] on div at bounding box center [417, 206] width 98 height 10
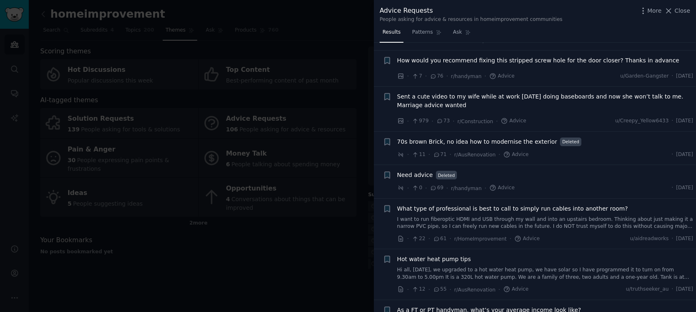
scroll to position [158, 0]
click at [285, 217] on div at bounding box center [348, 156] width 696 height 312
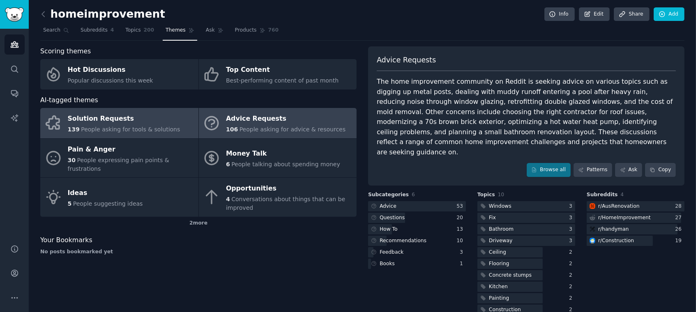
click at [134, 124] on div "Solution Requests" at bounding box center [124, 119] width 113 height 13
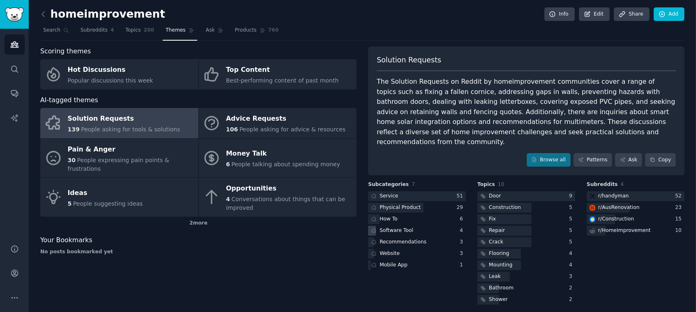
click at [393, 227] on div "Software Tool" at bounding box center [397, 230] width 34 height 7
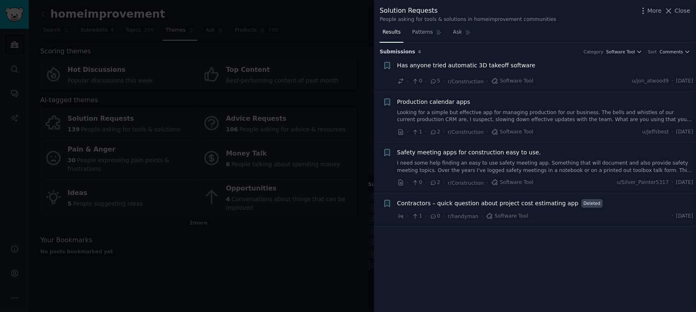
click at [596, 113] on link "Looking for a simple but effective app for managing production for our business…" at bounding box center [546, 116] width 296 height 14
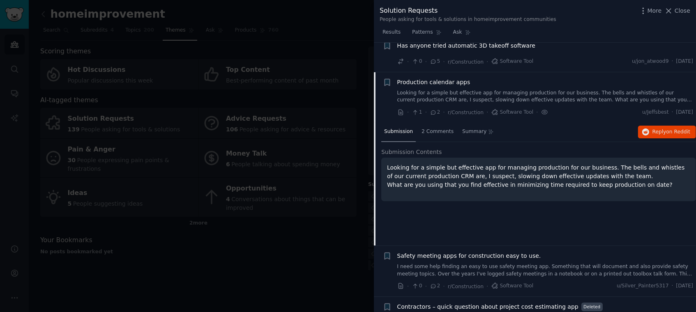
scroll to position [37, 0]
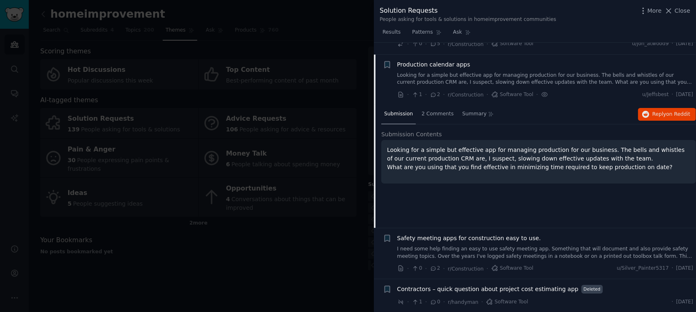
click at [476, 252] on link "I need some help finding an easy to use safety meeting app. Something that will…" at bounding box center [546, 253] width 296 height 14
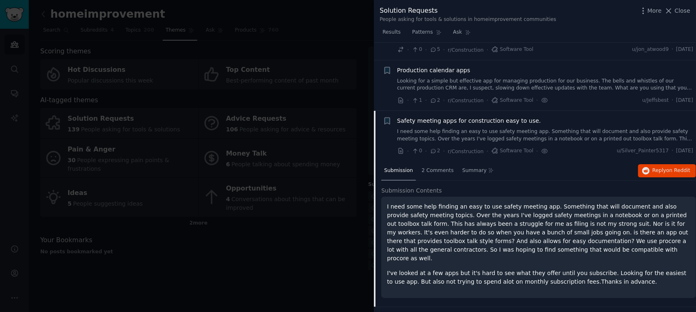
scroll to position [51, 0]
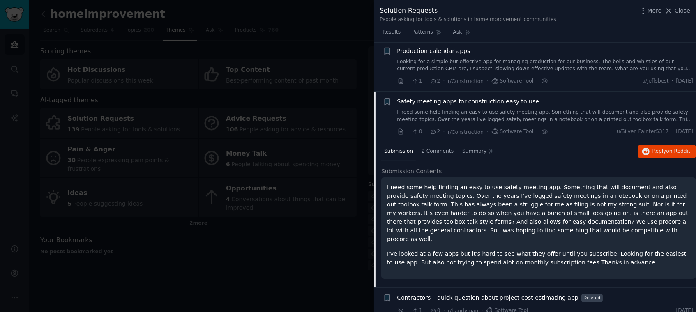
click at [514, 147] on div "Submission 2 Comments Summary Reply on Reddit" at bounding box center [539, 152] width 315 height 20
click at [400, 173] on span "Submission Contents" at bounding box center [412, 171] width 61 height 9
click at [402, 153] on span "Submission" at bounding box center [398, 151] width 29 height 7
click at [411, 95] on li "+ Safety meeting apps for construction easy to use. I need some help finding an…" at bounding box center [535, 117] width 322 height 51
click at [409, 101] on span "Safety meeting apps for construction easy to use." at bounding box center [470, 101] width 144 height 9
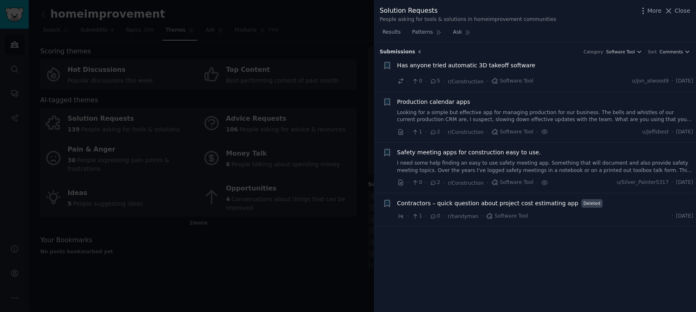
click at [299, 207] on div at bounding box center [348, 156] width 696 height 312
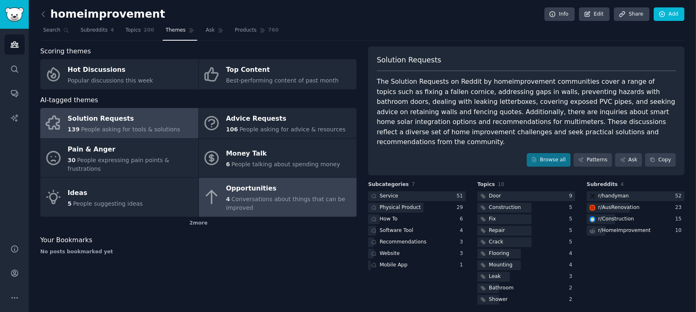
click at [270, 196] on span "Conversations about things that can be improved" at bounding box center [285, 203] width 119 height 15
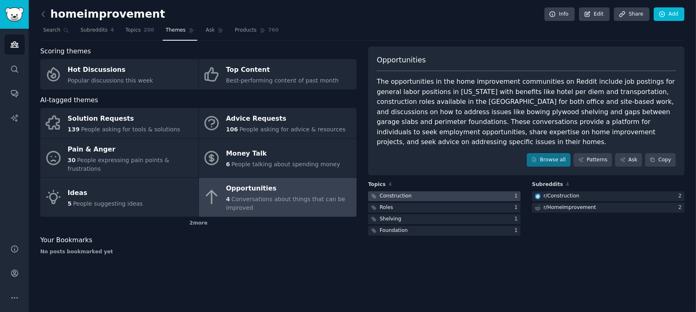
click at [424, 192] on div at bounding box center [444, 197] width 153 height 10
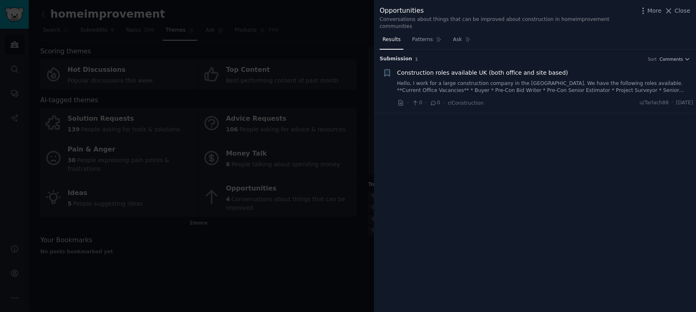
click at [347, 183] on div at bounding box center [348, 156] width 696 height 312
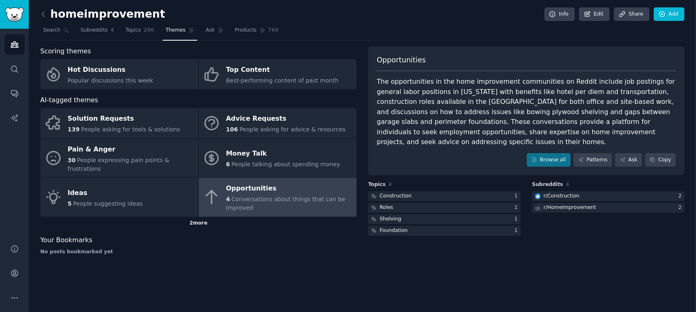
click at [198, 217] on div "2 more" at bounding box center [198, 223] width 317 height 13
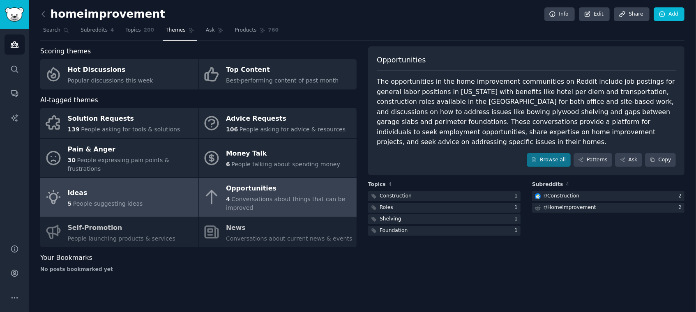
click at [144, 197] on link "Ideas 5 People suggesting ideas" at bounding box center [119, 197] width 158 height 39
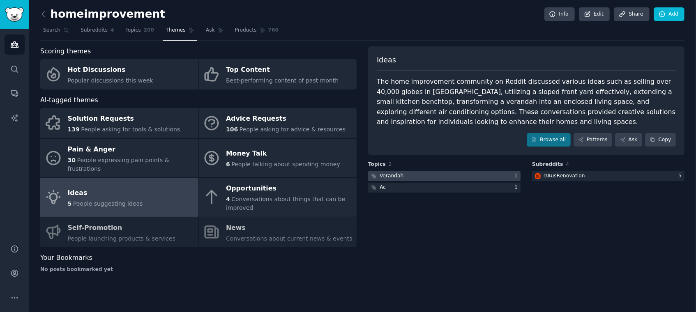
click at [441, 177] on div at bounding box center [444, 176] width 153 height 10
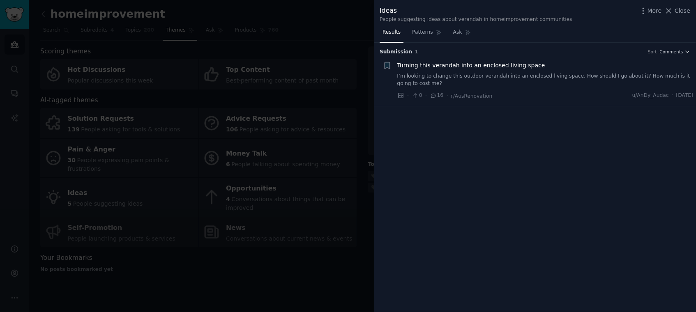
click at [356, 118] on div at bounding box center [348, 156] width 696 height 312
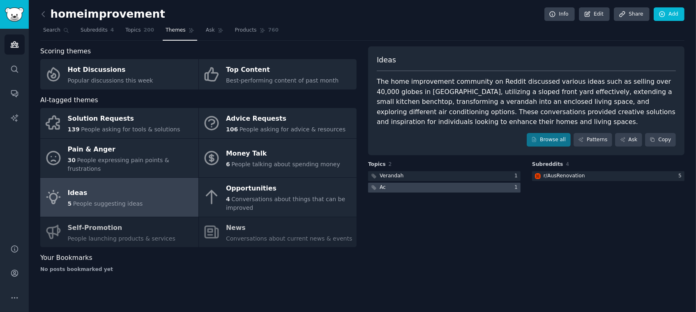
click at [398, 189] on div at bounding box center [444, 188] width 153 height 10
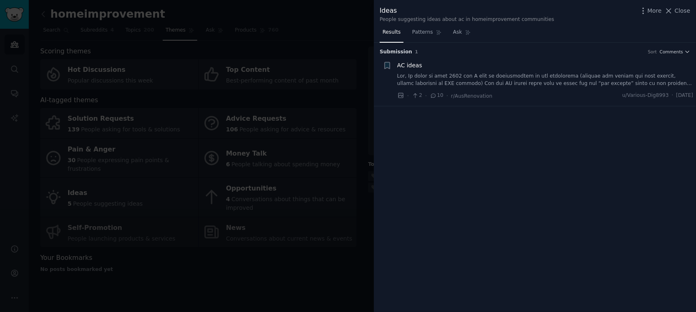
click at [356, 141] on div at bounding box center [348, 156] width 696 height 312
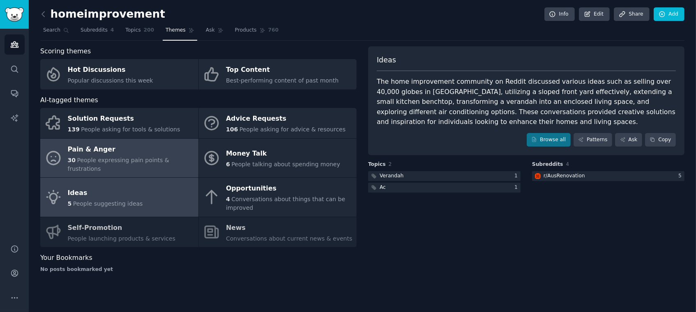
click at [151, 155] on div "Pain & Anger" at bounding box center [131, 149] width 127 height 13
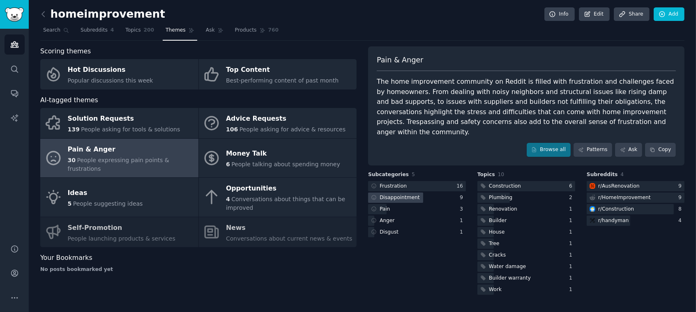
click at [405, 194] on div "Disappointment" at bounding box center [400, 197] width 40 height 7
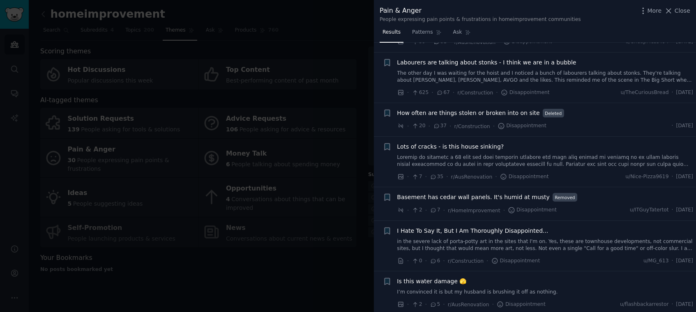
scroll to position [140, 0]
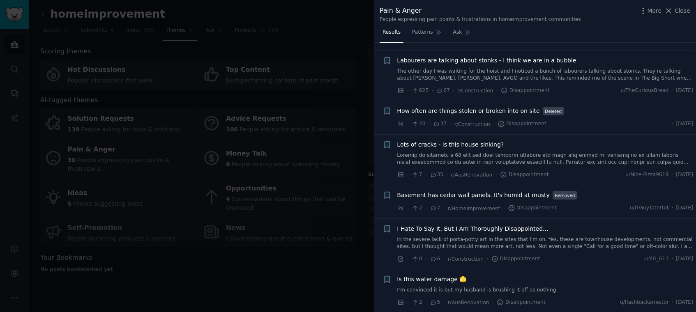
click at [319, 246] on div at bounding box center [348, 156] width 696 height 312
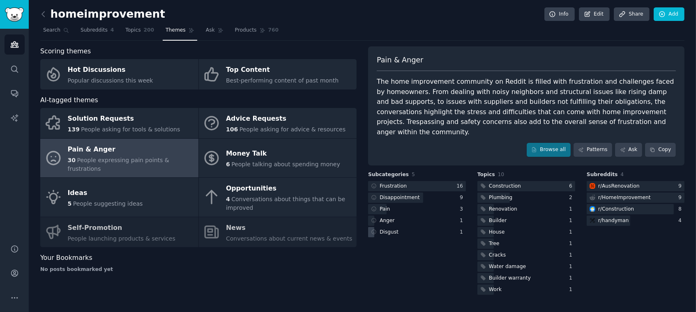
click at [403, 227] on div "Disgust" at bounding box center [417, 232] width 98 height 10
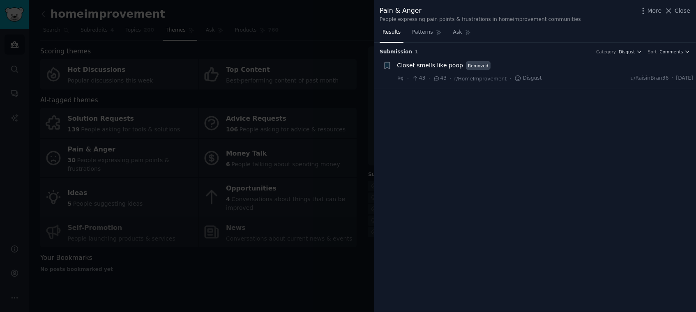
click at [326, 229] on div at bounding box center [348, 156] width 696 height 312
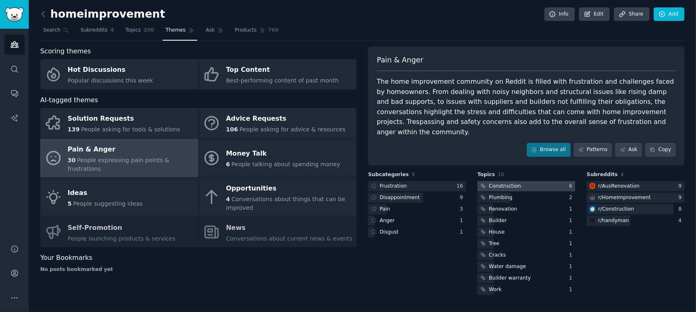
click at [503, 183] on div "Construction" at bounding box center [505, 186] width 32 height 7
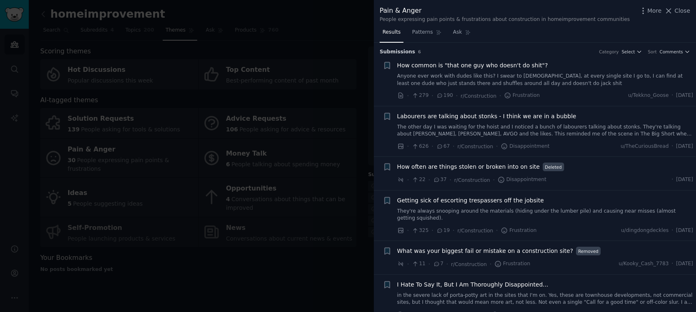
click at [222, 217] on div at bounding box center [348, 156] width 696 height 312
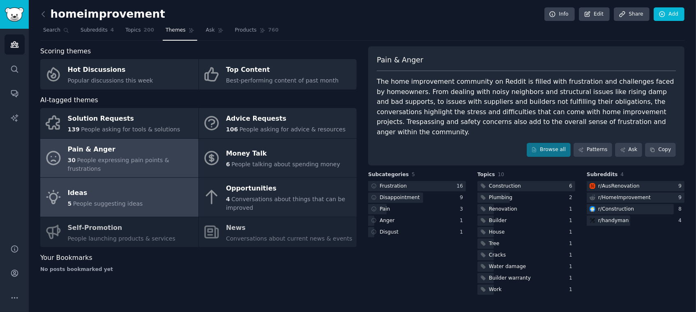
click at [139, 182] on link "Ideas 5 People suggesting ideas" at bounding box center [119, 197] width 158 height 39
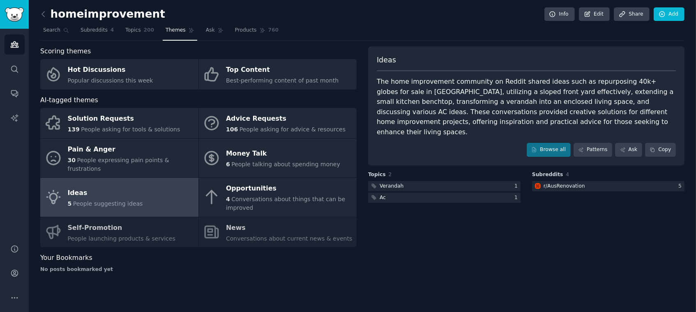
click at [97, 201] on span "People suggesting ideas" at bounding box center [108, 204] width 70 height 7
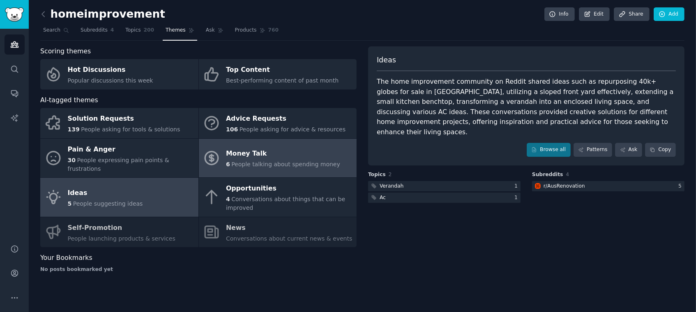
click at [261, 160] on div "6 People talking about spending money" at bounding box center [283, 164] width 114 height 9
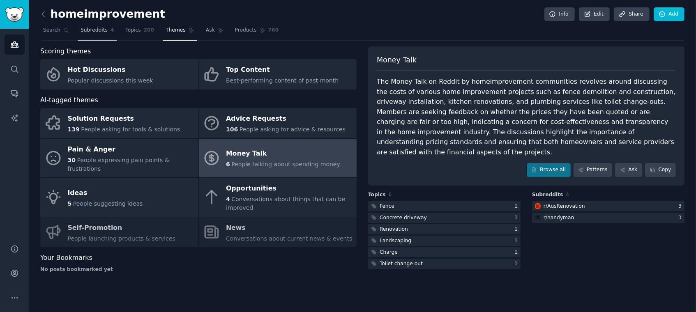
click at [92, 35] on link "Subreddits 4" at bounding box center [97, 32] width 39 height 17
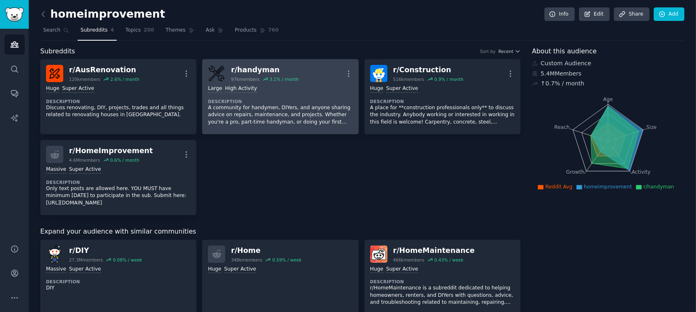
click at [275, 113] on p "A community for handymen, DIYers, and anyone sharing advice on repairs, mainten…" at bounding box center [280, 115] width 145 height 22
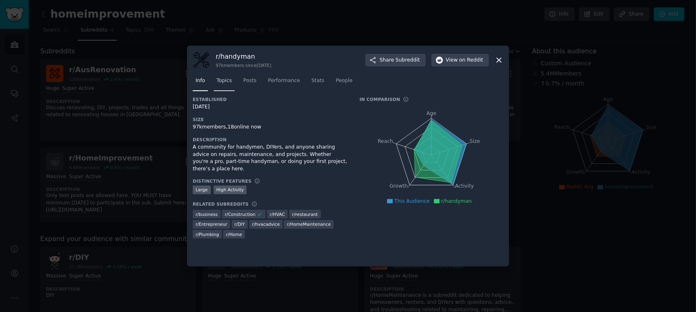
click at [233, 81] on link "Topics" at bounding box center [224, 82] width 21 height 17
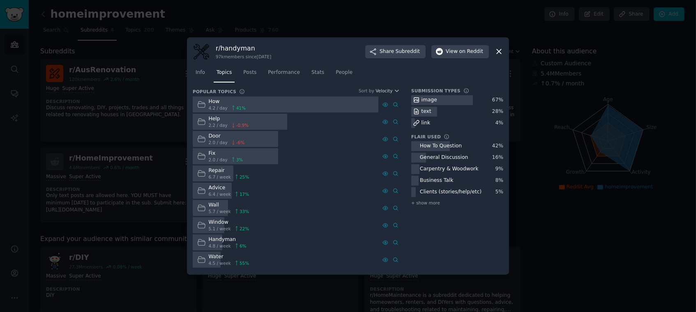
click at [497, 53] on icon at bounding box center [499, 51] width 9 height 9
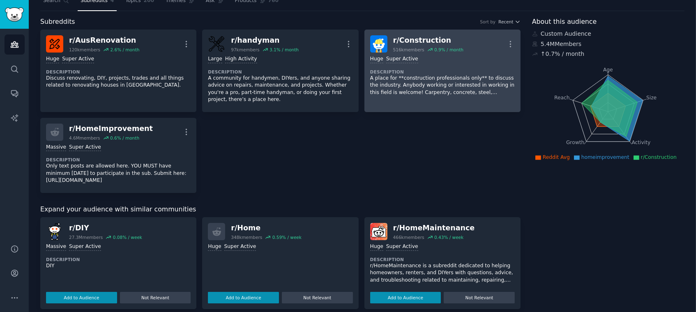
scroll to position [29, 0]
click at [396, 92] on p "A place for **construction professionals only** to discuss the industry. Anybod…" at bounding box center [442, 86] width 145 height 22
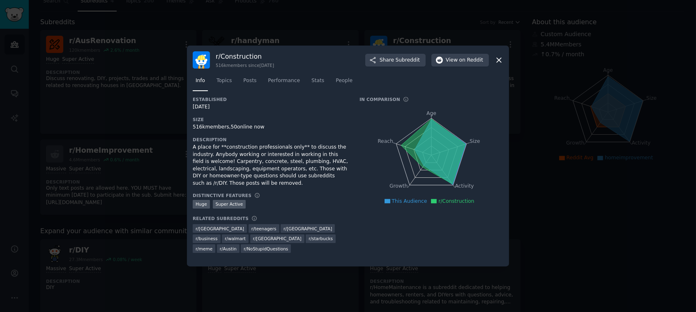
click at [504, 63] on div "r/ Construction 516k members since [DATE] Share Subreddit View on Reddit Info T…" at bounding box center [348, 156] width 322 height 221
click at [498, 63] on icon at bounding box center [499, 60] width 9 height 9
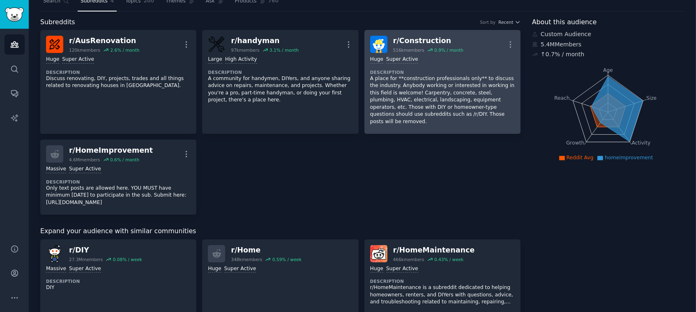
click at [420, 41] on div "r/ Construction" at bounding box center [428, 41] width 70 height 10
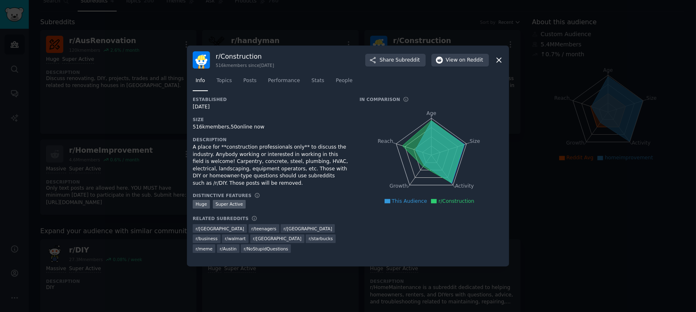
click at [493, 57] on div "r/ Construction 516k members since [DATE] Share Subreddit View on Reddit" at bounding box center [348, 59] width 311 height 17
click at [498, 58] on icon at bounding box center [499, 60] width 9 height 9
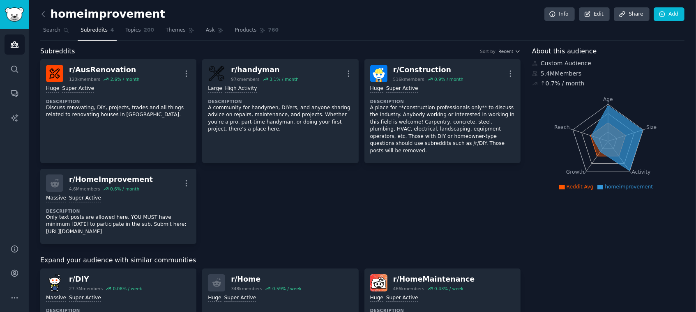
scroll to position [2, 0]
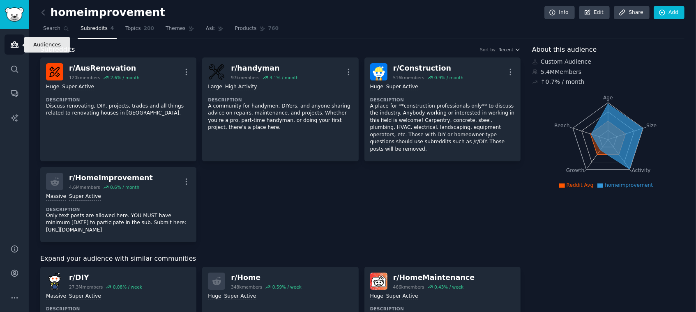
click at [9, 42] on link "Audiences" at bounding box center [15, 45] width 20 height 20
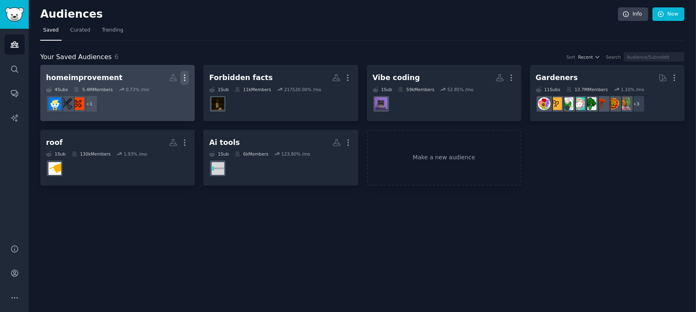
click at [186, 80] on icon "button" at bounding box center [184, 78] width 9 height 9
click at [166, 79] on p "View" at bounding box center [160, 80] width 14 height 9
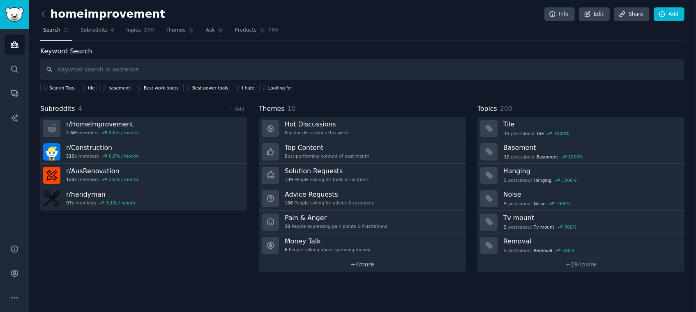
click at [354, 259] on link "+ 4 more" at bounding box center [362, 265] width 207 height 14
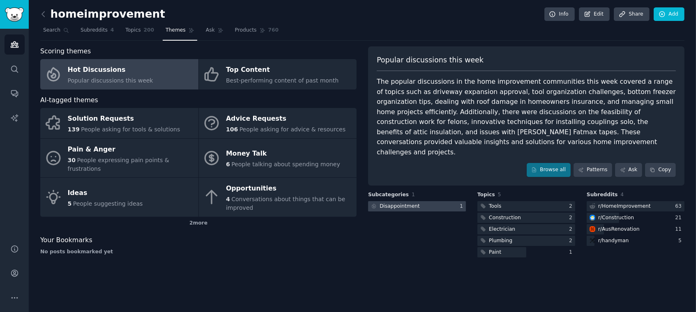
click at [451, 201] on div at bounding box center [417, 206] width 98 height 10
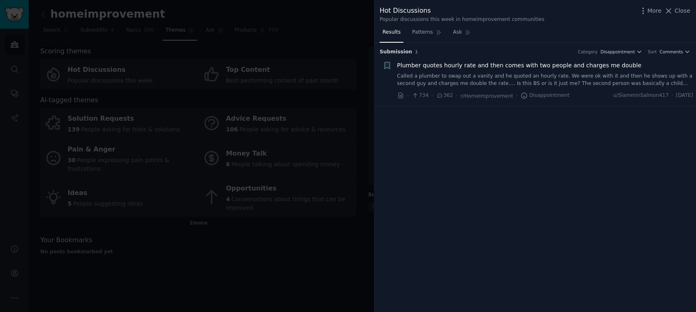
click at [167, 143] on div at bounding box center [348, 156] width 696 height 312
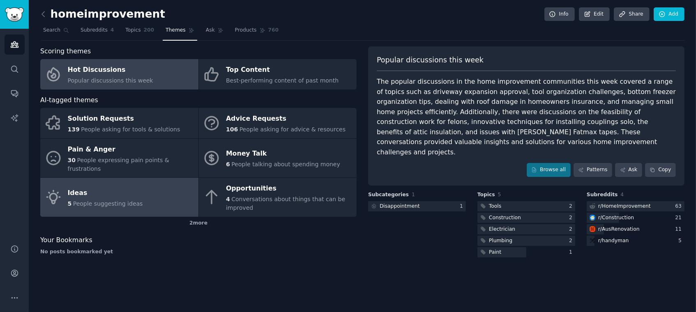
click at [115, 187] on div "Ideas" at bounding box center [105, 193] width 75 height 13
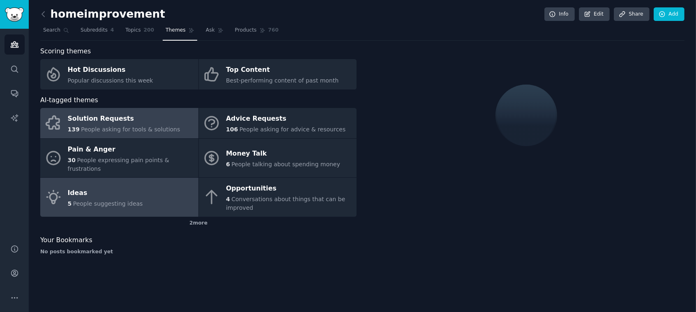
click at [135, 134] on link "Solution Requests 139 People asking for tools & solutions" at bounding box center [119, 123] width 158 height 30
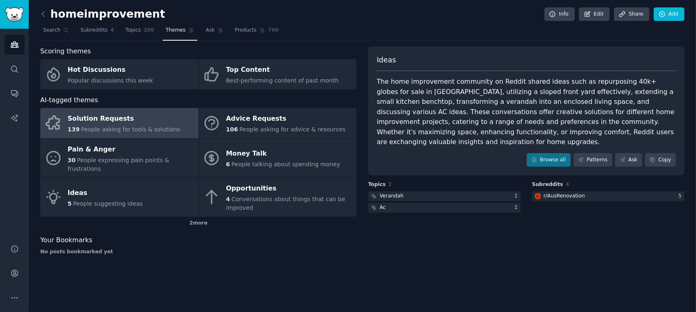
click at [128, 124] on div "Solution Requests" at bounding box center [124, 119] width 113 height 13
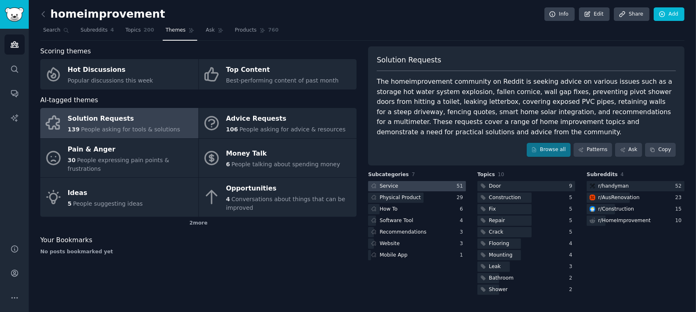
click at [396, 189] on div "Service" at bounding box center [384, 186] width 32 height 10
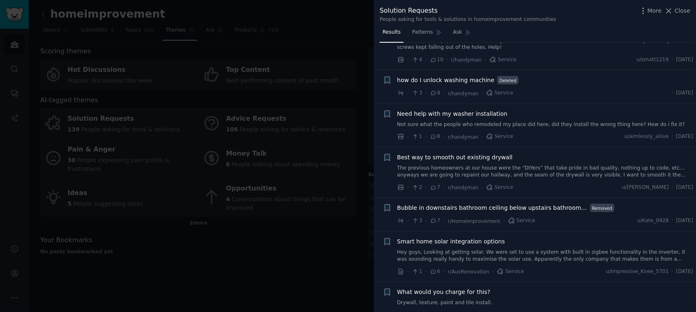
scroll to position [1240, 0]
click at [319, 222] on div at bounding box center [348, 156] width 696 height 312
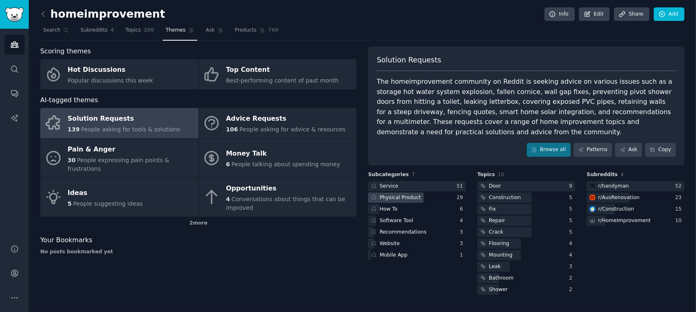
click at [397, 201] on div "Physical Product" at bounding box center [395, 198] width 54 height 10
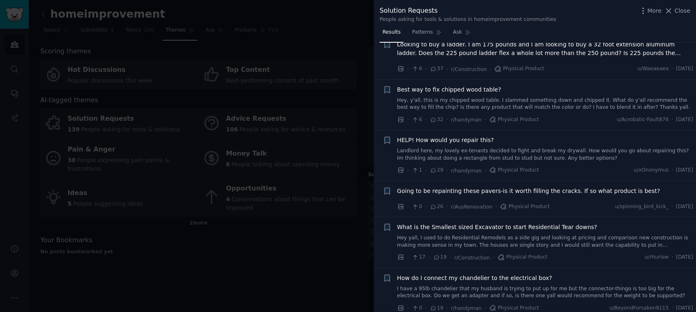
scroll to position [123, 0]
click at [311, 240] on div at bounding box center [348, 156] width 696 height 312
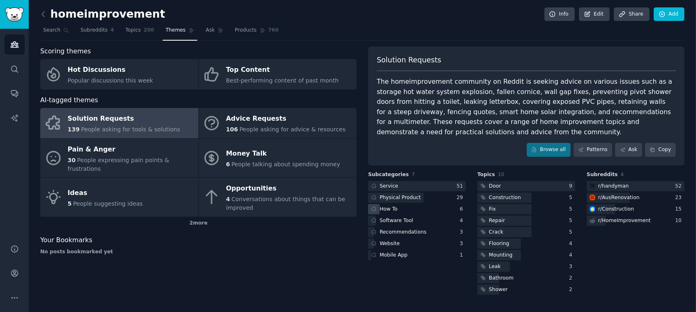
click at [386, 210] on div "How To" at bounding box center [389, 209] width 18 height 7
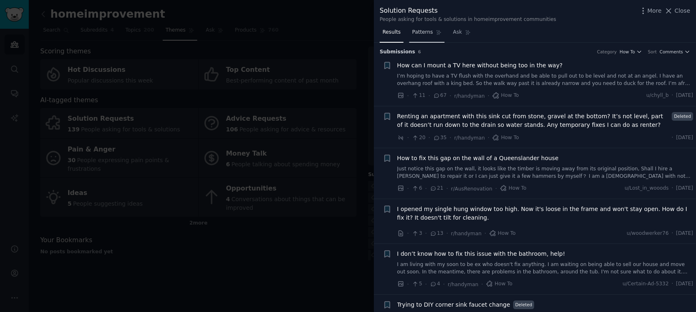
click at [423, 31] on span "Patterns" at bounding box center [422, 32] width 21 height 7
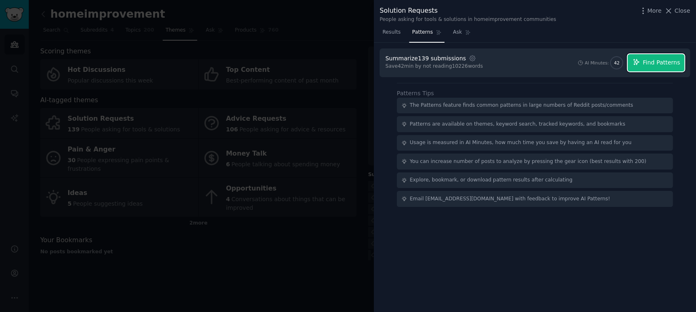
click at [650, 63] on span "Find Patterns" at bounding box center [661, 62] width 37 height 9
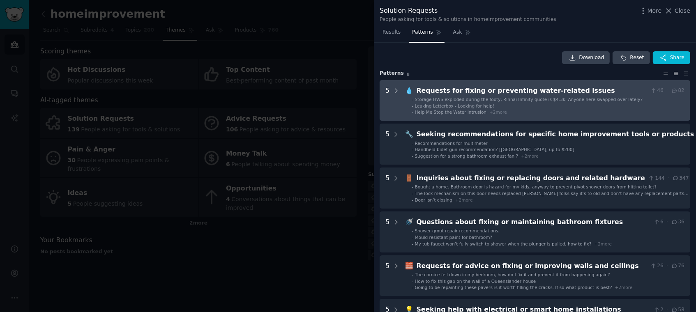
click at [493, 111] on span "+ 2 more" at bounding box center [499, 112] width 18 height 5
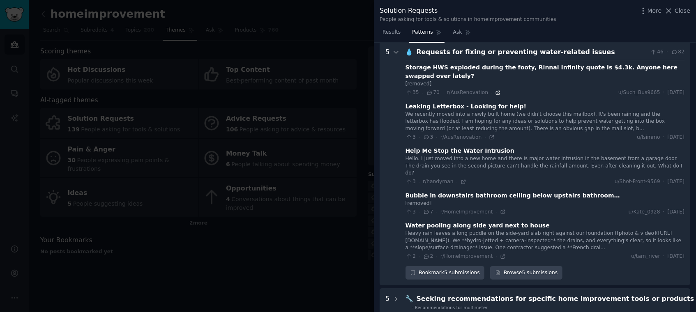
scroll to position [39, 0]
click at [394, 51] on icon at bounding box center [396, 52] width 4 height 2
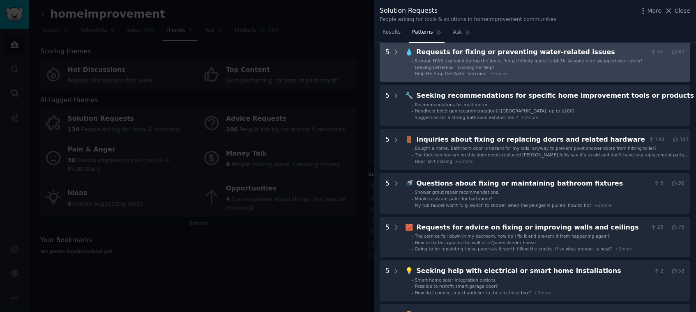
scroll to position [0, 0]
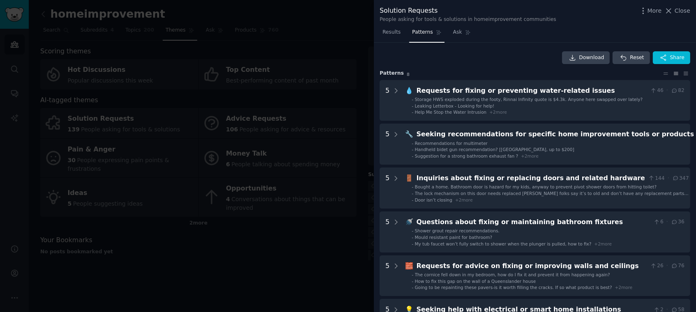
click at [367, 51] on div at bounding box center [348, 156] width 696 height 312
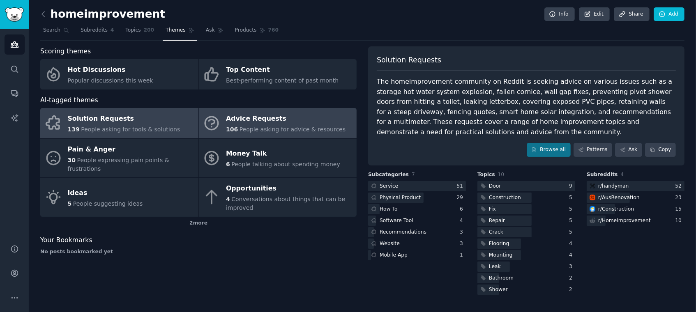
click at [255, 130] on span "People asking for advice & resources" at bounding box center [293, 129] width 106 height 7
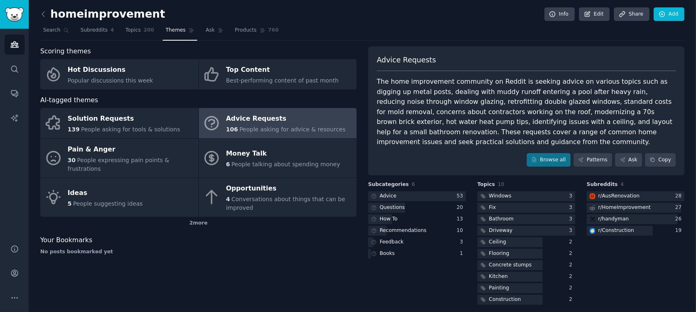
scroll to position [5, 0]
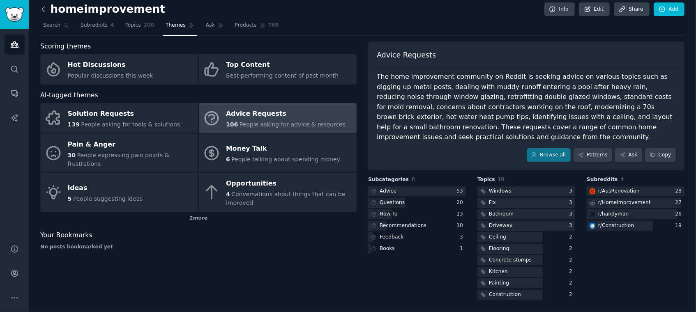
click at [41, 8] on icon at bounding box center [43, 9] width 9 height 9
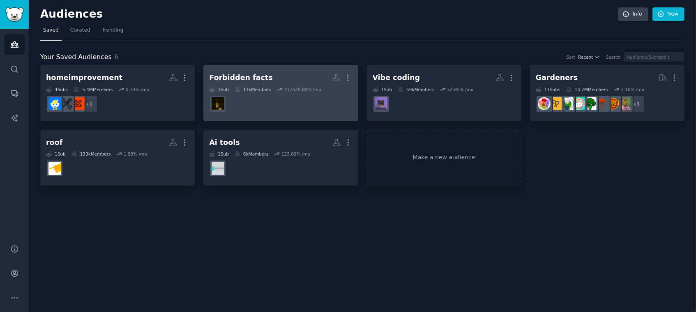
click at [284, 106] on dd at bounding box center [280, 104] width 143 height 23
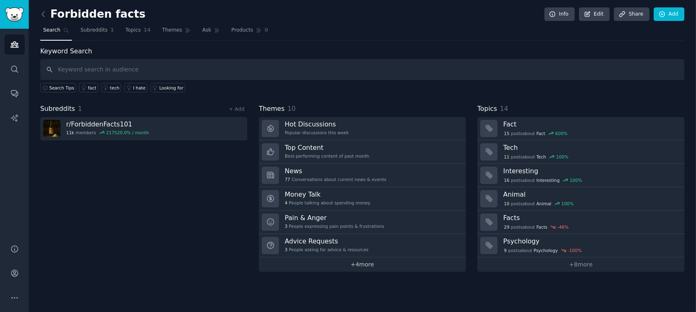
click at [340, 263] on link "+ 4 more" at bounding box center [362, 265] width 207 height 14
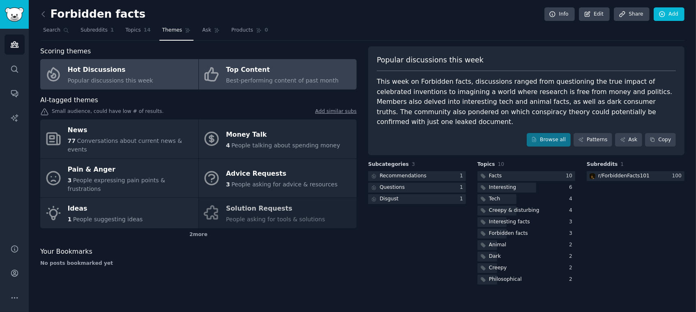
click at [230, 70] on div "Top Content" at bounding box center [282, 70] width 113 height 13
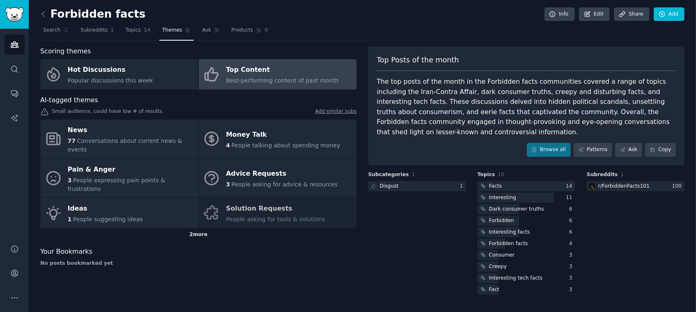
click at [202, 229] on div "2 more" at bounding box center [198, 235] width 317 height 13
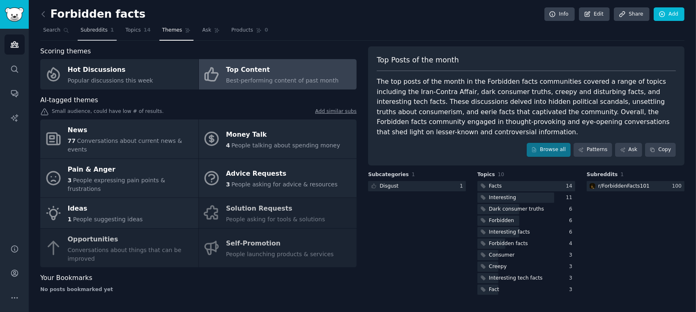
click at [84, 28] on span "Subreddits" at bounding box center [94, 30] width 27 height 7
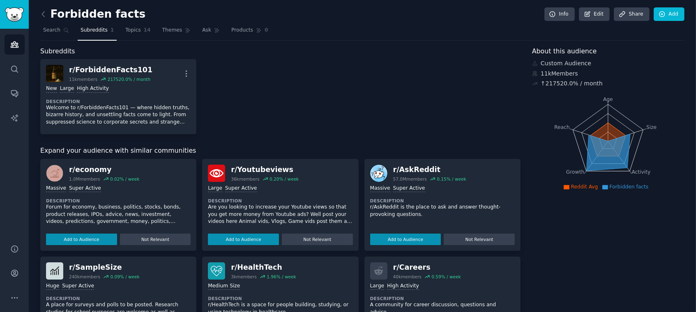
click at [82, 171] on div "r/ economy" at bounding box center [104, 170] width 70 height 10
click at [86, 173] on div "r/ economy" at bounding box center [104, 170] width 70 height 10
click at [84, 169] on div "r/ economy" at bounding box center [104, 170] width 70 height 10
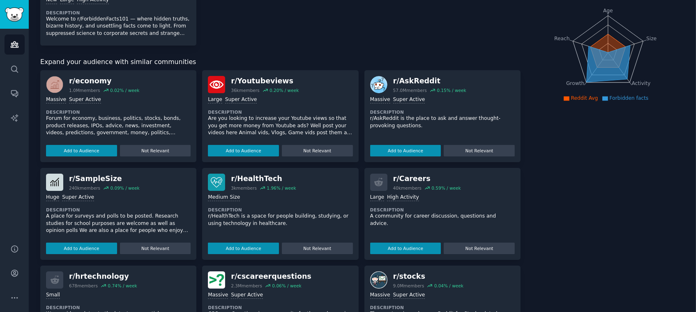
scroll to position [89, 0]
click at [148, 131] on p "Forum for economy, business, politics, stocks, bonds, product releases, IPOs, a…" at bounding box center [118, 126] width 145 height 22
click at [81, 80] on div "r/ economy" at bounding box center [104, 81] width 70 height 10
click at [83, 145] on button "Add to Audience" at bounding box center [81, 151] width 71 height 12
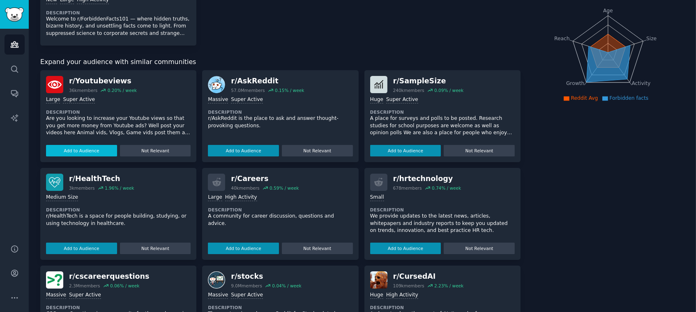
click at [81, 154] on button "Add to Audience" at bounding box center [81, 151] width 71 height 12
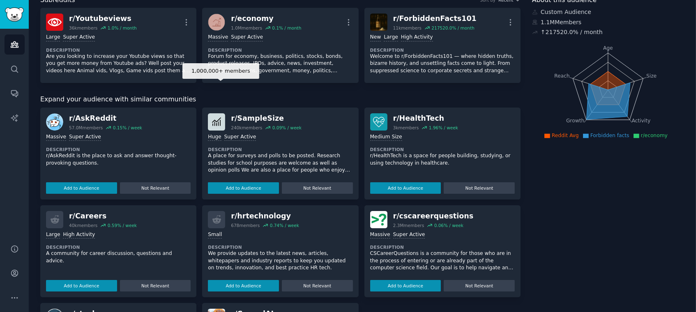
scroll to position [0, 0]
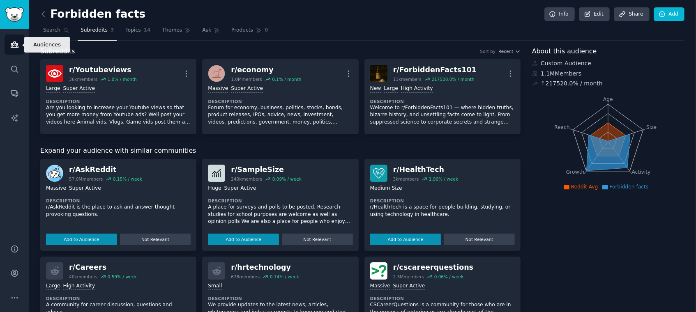
click at [16, 44] on icon "Sidebar" at bounding box center [14, 45] width 7 height 6
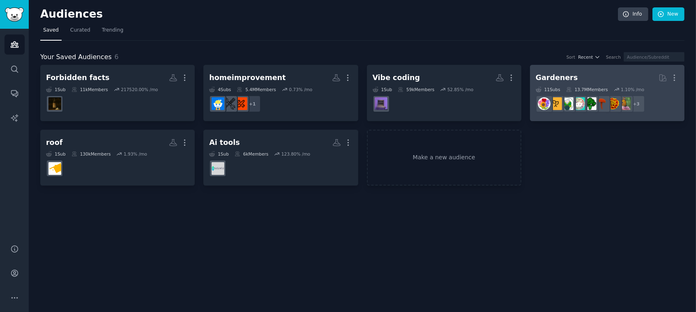
click at [573, 80] on h2 "Gardeners More" at bounding box center [607, 78] width 143 height 14
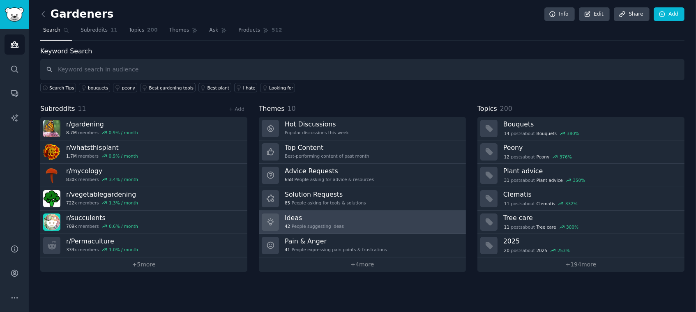
click at [328, 226] on div "42 People suggesting ideas" at bounding box center [314, 227] width 59 height 6
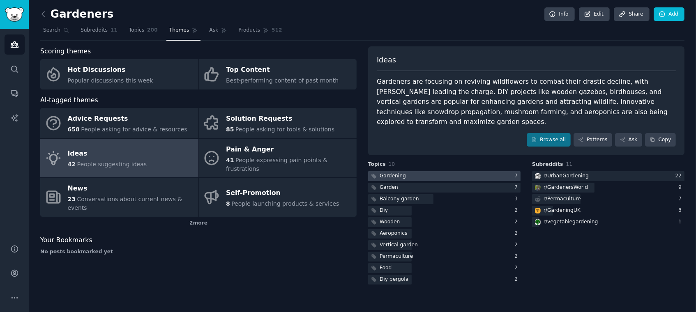
click at [409, 171] on div at bounding box center [444, 176] width 153 height 10
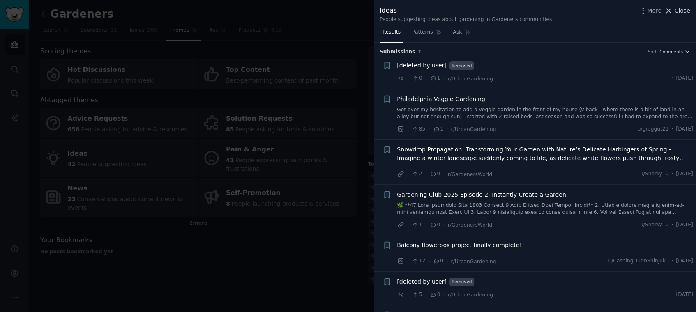
click at [683, 13] on span "Close" at bounding box center [683, 11] width 16 height 9
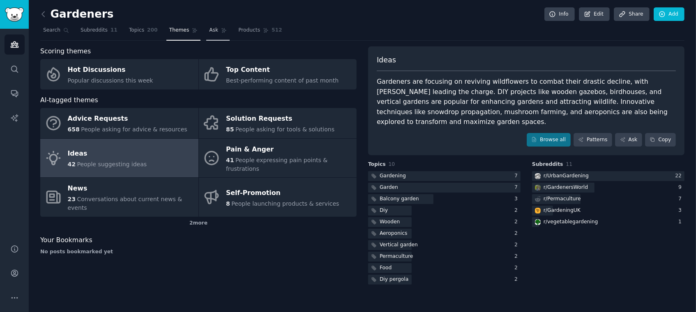
click at [221, 29] on icon at bounding box center [224, 31] width 6 height 6
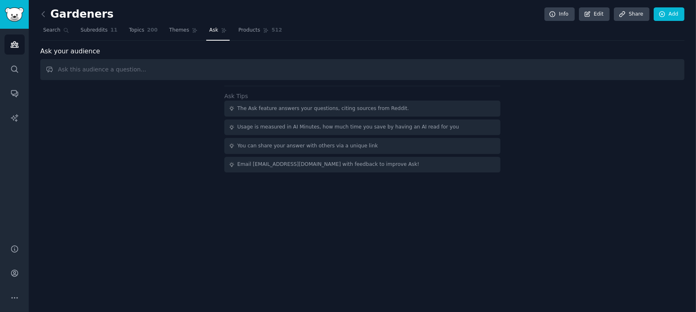
click at [271, 111] on div "The Ask feature answers your questions, citing sources from Reddit." at bounding box center [324, 108] width 172 height 7
click at [99, 35] on link "Subreddits 11" at bounding box center [99, 32] width 43 height 17
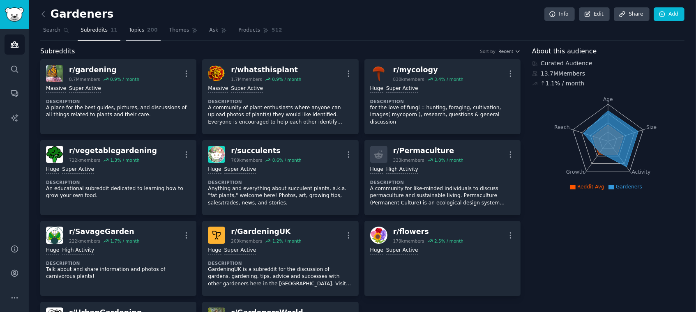
click at [129, 31] on span "Topics" at bounding box center [136, 30] width 15 height 7
click at [129, 32] on span "Topics" at bounding box center [136, 30] width 15 height 7
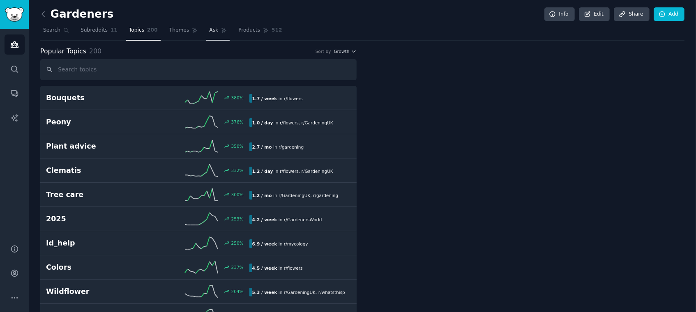
click at [209, 32] on span "Ask" at bounding box center [213, 30] width 9 height 7
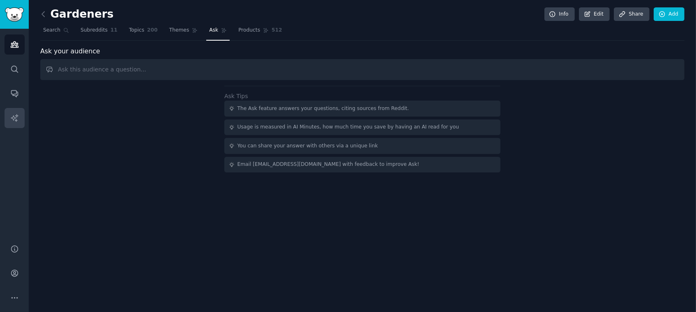
click at [15, 120] on icon "Sidebar" at bounding box center [14, 117] width 7 height 7
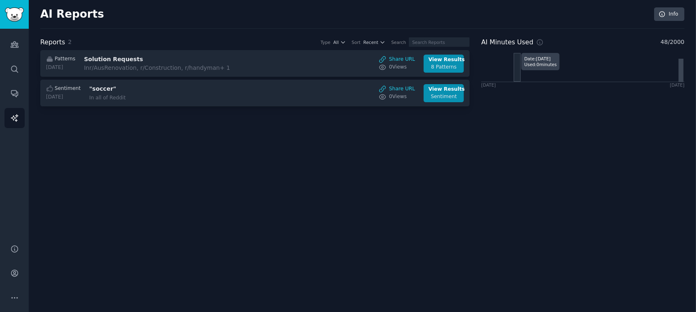
click at [7, 126] on link "AI Reports" at bounding box center [15, 118] width 20 height 20
click at [16, 49] on icon "Sidebar" at bounding box center [14, 44] width 9 height 9
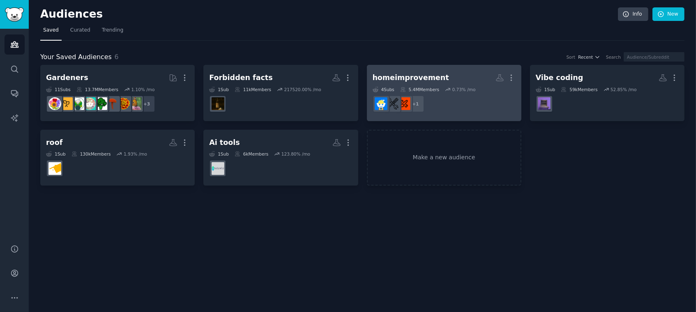
click at [442, 74] on h2 "homeimprovement More" at bounding box center [444, 78] width 143 height 14
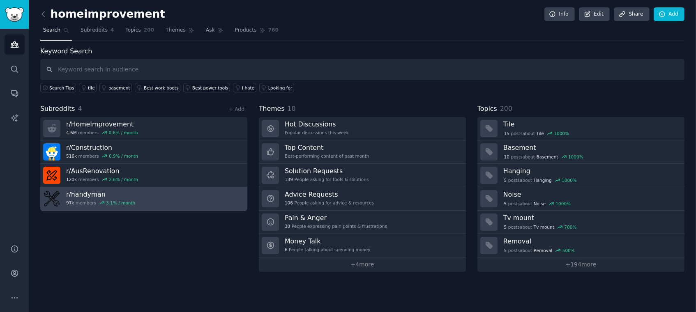
click at [170, 201] on link "r/ handyman 97k members 3.1 % / month" at bounding box center [143, 198] width 207 height 23
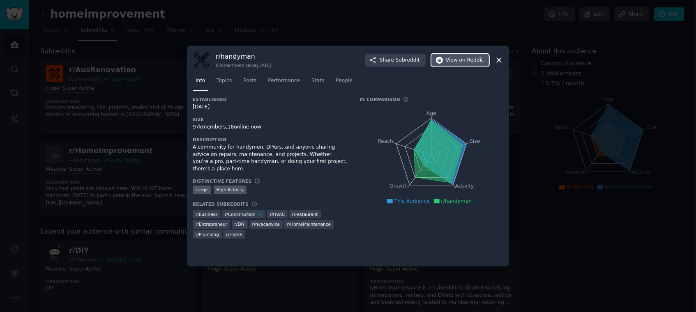
click at [477, 62] on span "on Reddit" at bounding box center [472, 60] width 24 height 7
click at [498, 59] on icon at bounding box center [499, 60] width 9 height 9
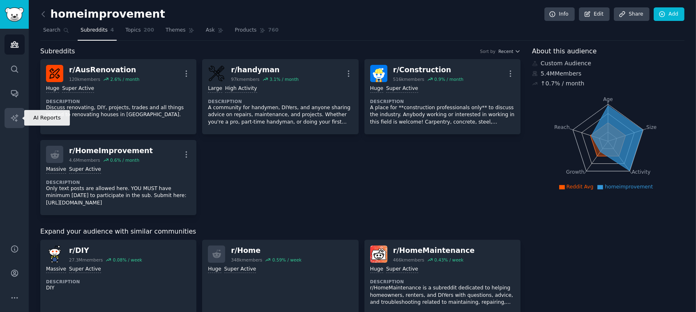
click at [17, 113] on link "AI Reports" at bounding box center [15, 118] width 20 height 20
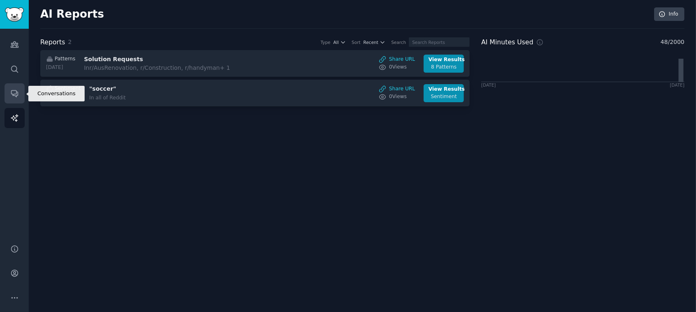
click at [16, 86] on link "Conversations" at bounding box center [15, 93] width 20 height 20
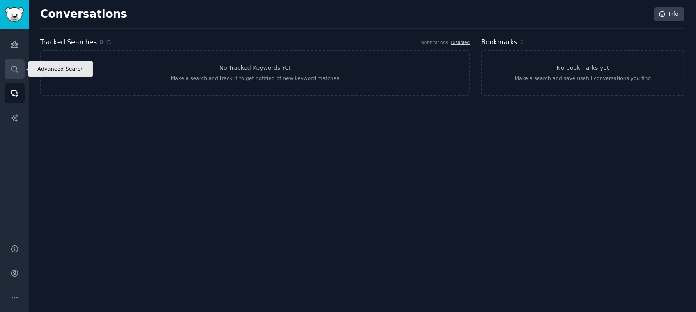
click at [15, 74] on link "Search" at bounding box center [15, 69] width 20 height 20
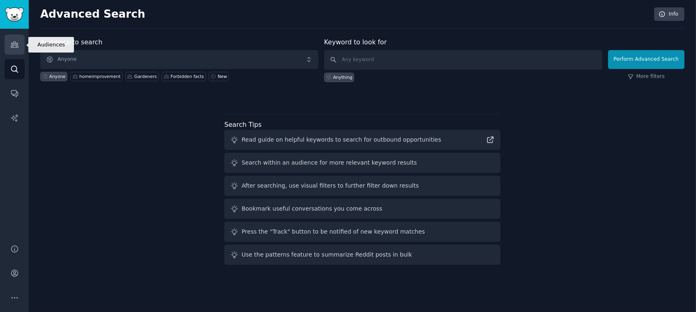
click at [22, 52] on link "Audiences" at bounding box center [15, 45] width 20 height 20
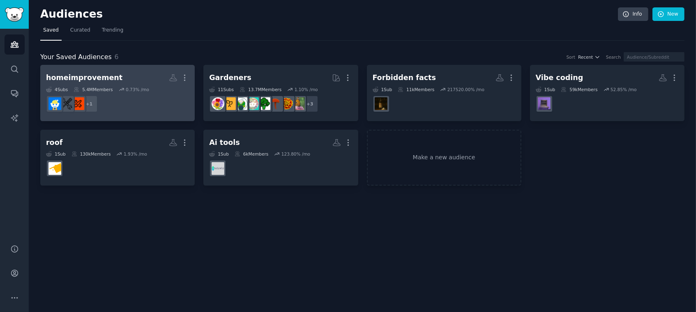
click at [93, 77] on div "homeimprovement" at bounding box center [84, 78] width 76 height 10
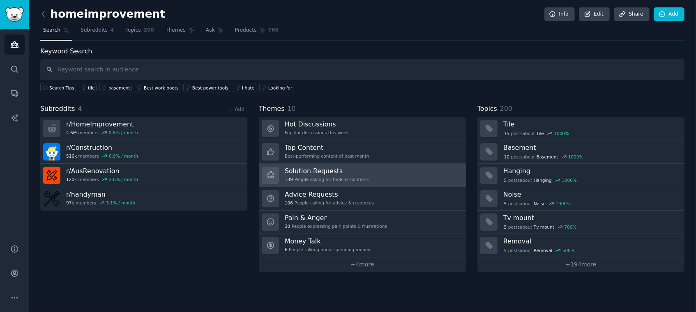
click at [347, 171] on h3 "Solution Requests" at bounding box center [327, 171] width 84 height 9
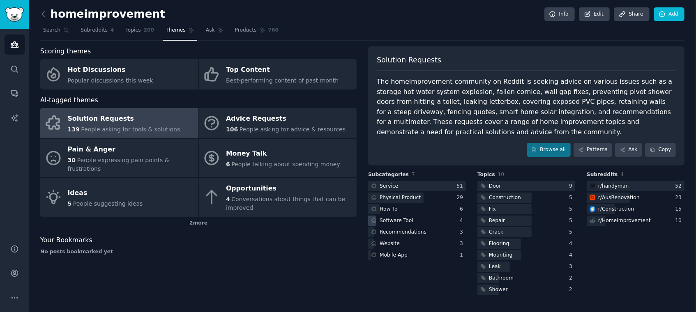
click at [389, 222] on div "Software Tool" at bounding box center [397, 220] width 34 height 7
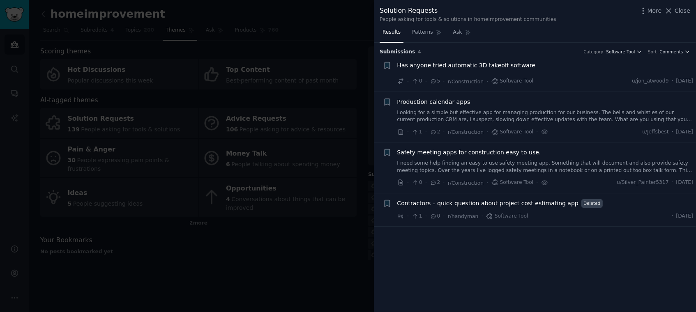
click at [468, 162] on link "I need some help finding an easy to use safety meeting app. Something that will…" at bounding box center [546, 167] width 296 height 14
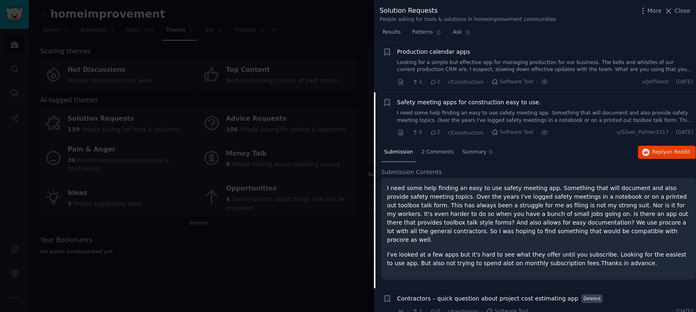
scroll to position [51, 0]
click at [648, 152] on icon "button" at bounding box center [646, 151] width 7 height 7
click at [222, 106] on div at bounding box center [348, 156] width 696 height 312
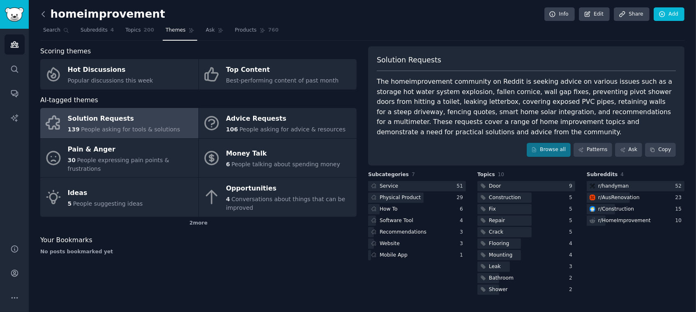
click at [42, 14] on icon at bounding box center [43, 14] width 9 height 9
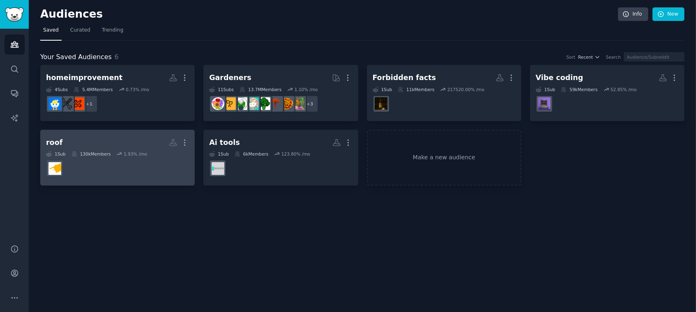
click at [82, 141] on h2 "roof More" at bounding box center [117, 143] width 143 height 14
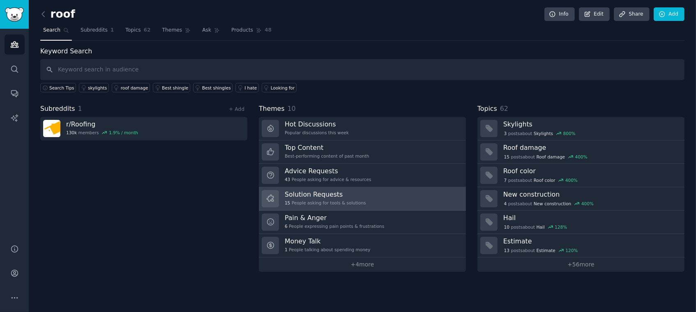
click at [328, 200] on div "15 People asking for tools & solutions" at bounding box center [325, 203] width 81 height 6
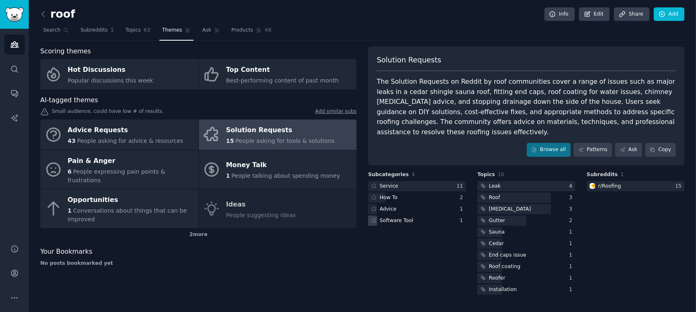
click at [412, 216] on div "Software Tool" at bounding box center [417, 221] width 98 height 10
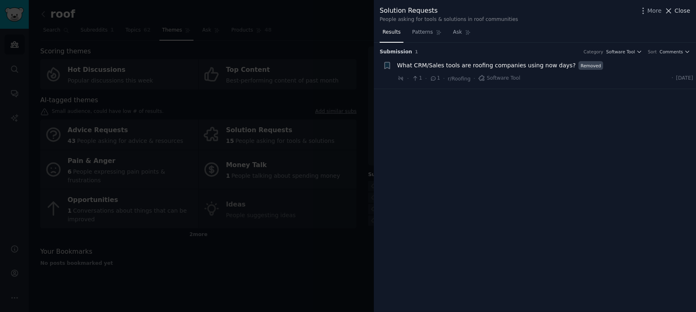
click at [672, 9] on icon at bounding box center [669, 11] width 5 height 5
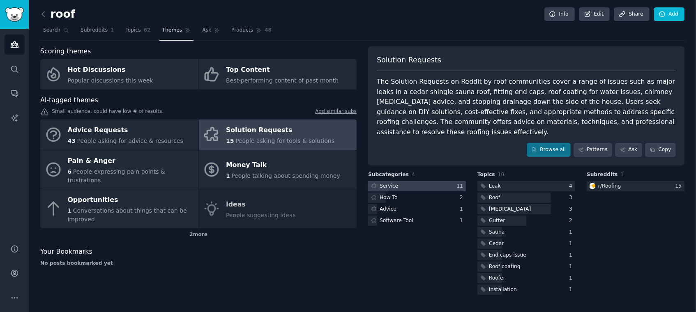
click at [413, 181] on div at bounding box center [417, 186] width 98 height 10
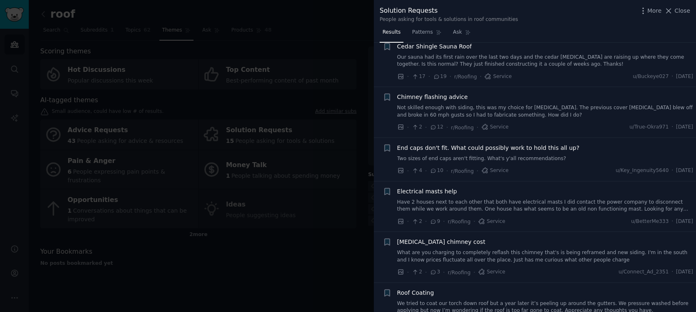
scroll to position [262, 0]
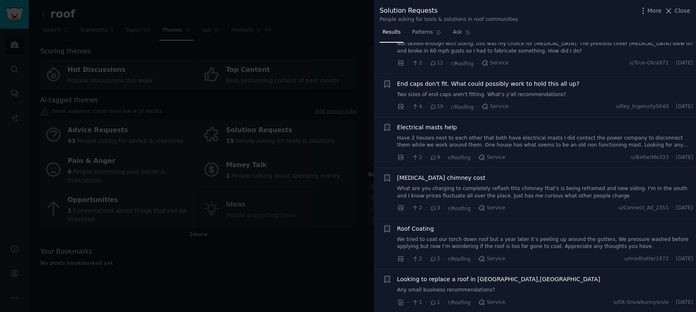
click at [329, 237] on div at bounding box center [348, 156] width 696 height 312
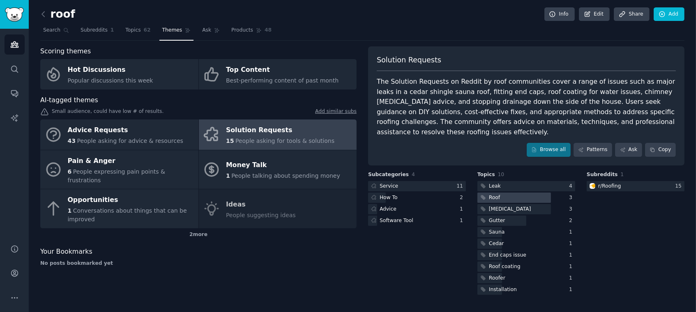
click at [506, 193] on div at bounding box center [515, 198] width 74 height 10
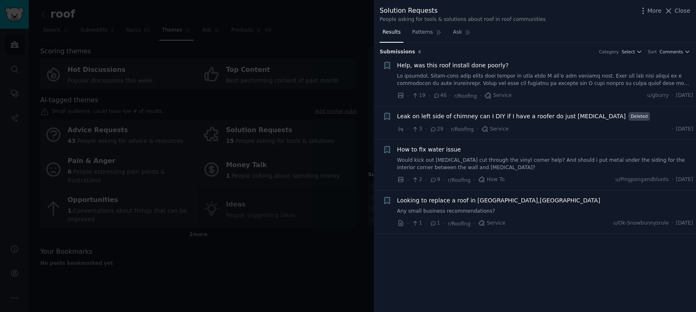
click at [92, 195] on div at bounding box center [348, 156] width 696 height 312
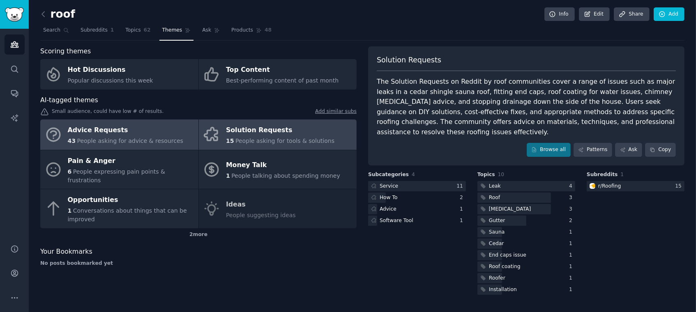
click at [120, 139] on span "People asking for advice & resources" at bounding box center [130, 141] width 106 height 7
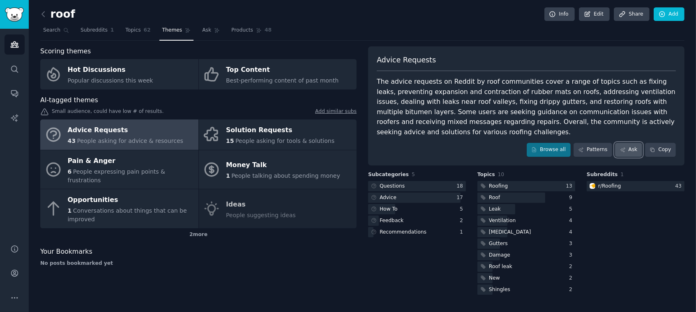
click at [636, 151] on link "Ask" at bounding box center [628, 150] width 27 height 14
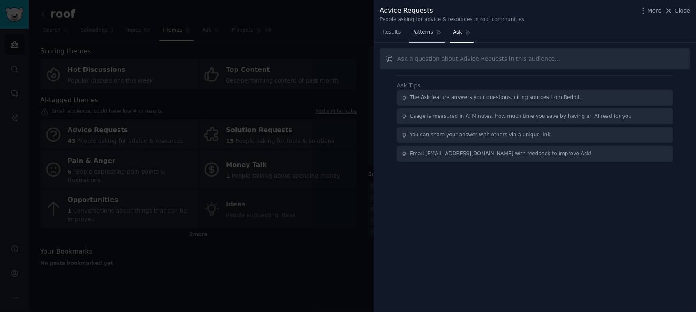
click at [418, 35] on span "Patterns" at bounding box center [422, 32] width 21 height 7
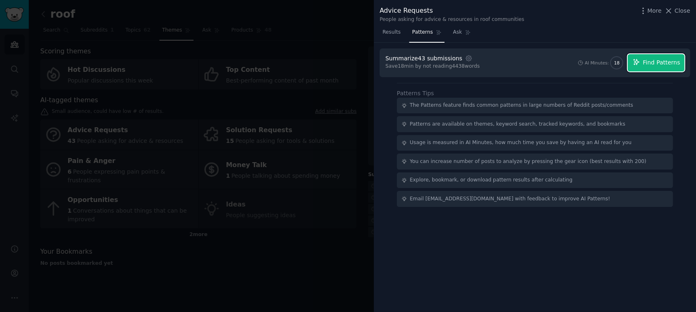
click at [650, 58] on span "Find Patterns" at bounding box center [661, 62] width 37 height 9
